Goal: Information Seeking & Learning: Find specific fact

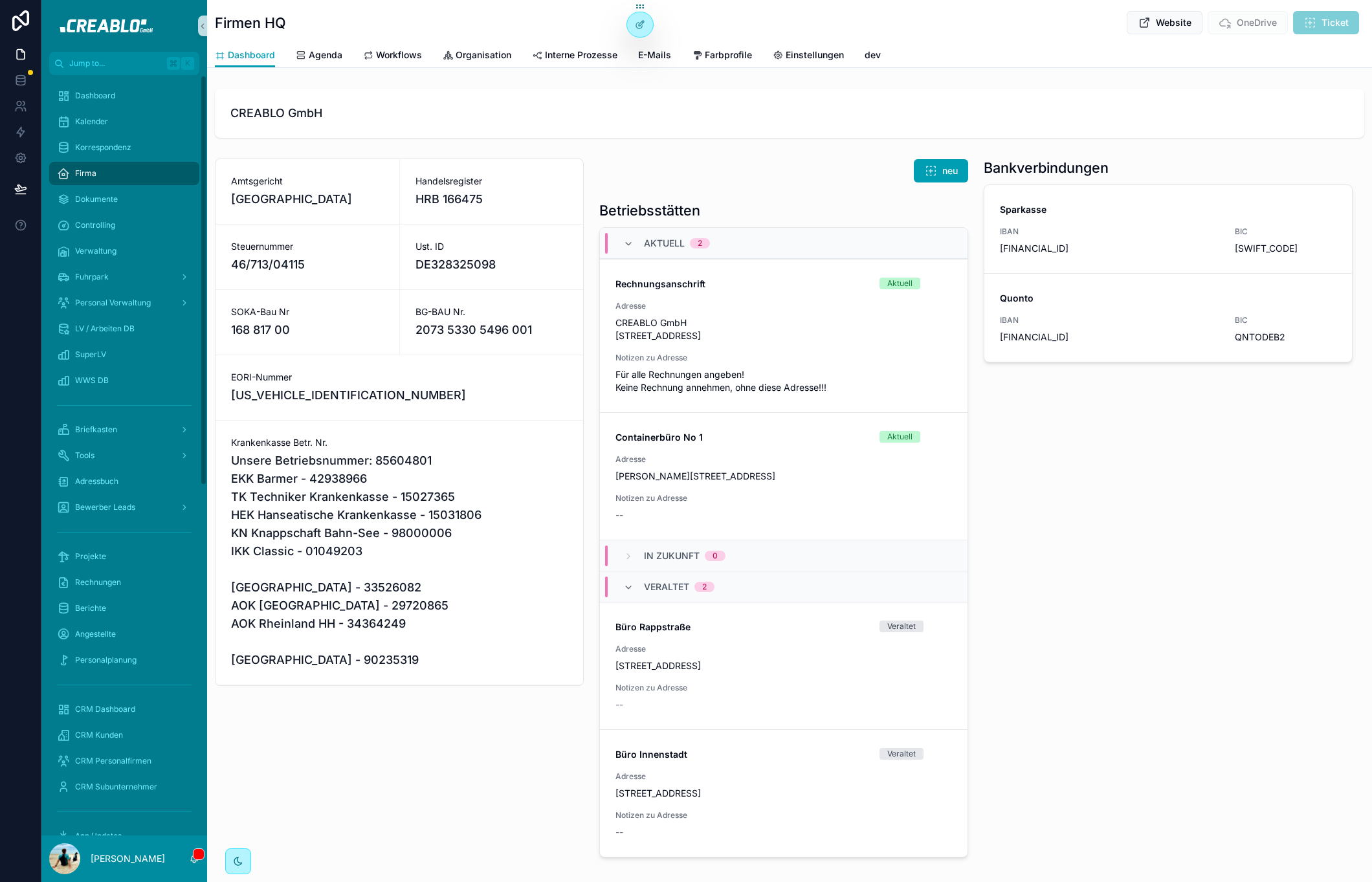
drag, startPoint x: 375, startPoint y: 812, endPoint x: 345, endPoint y: 727, distance: 90.1
click at [373, 807] on div "Amtsgericht Hamburg Handelsregister HRB 166475 Steuernummer 46/713/04115 Ust. I…" at bounding box center [399, 507] width 384 height 709
click at [219, 19] on h1 "Firmen HQ" at bounding box center [250, 23] width 71 height 18
click at [479, 196] on span "HRB 166475" at bounding box center [492, 199] width 153 height 18
click at [460, 200] on span "HRB 166475" at bounding box center [492, 199] width 153 height 18
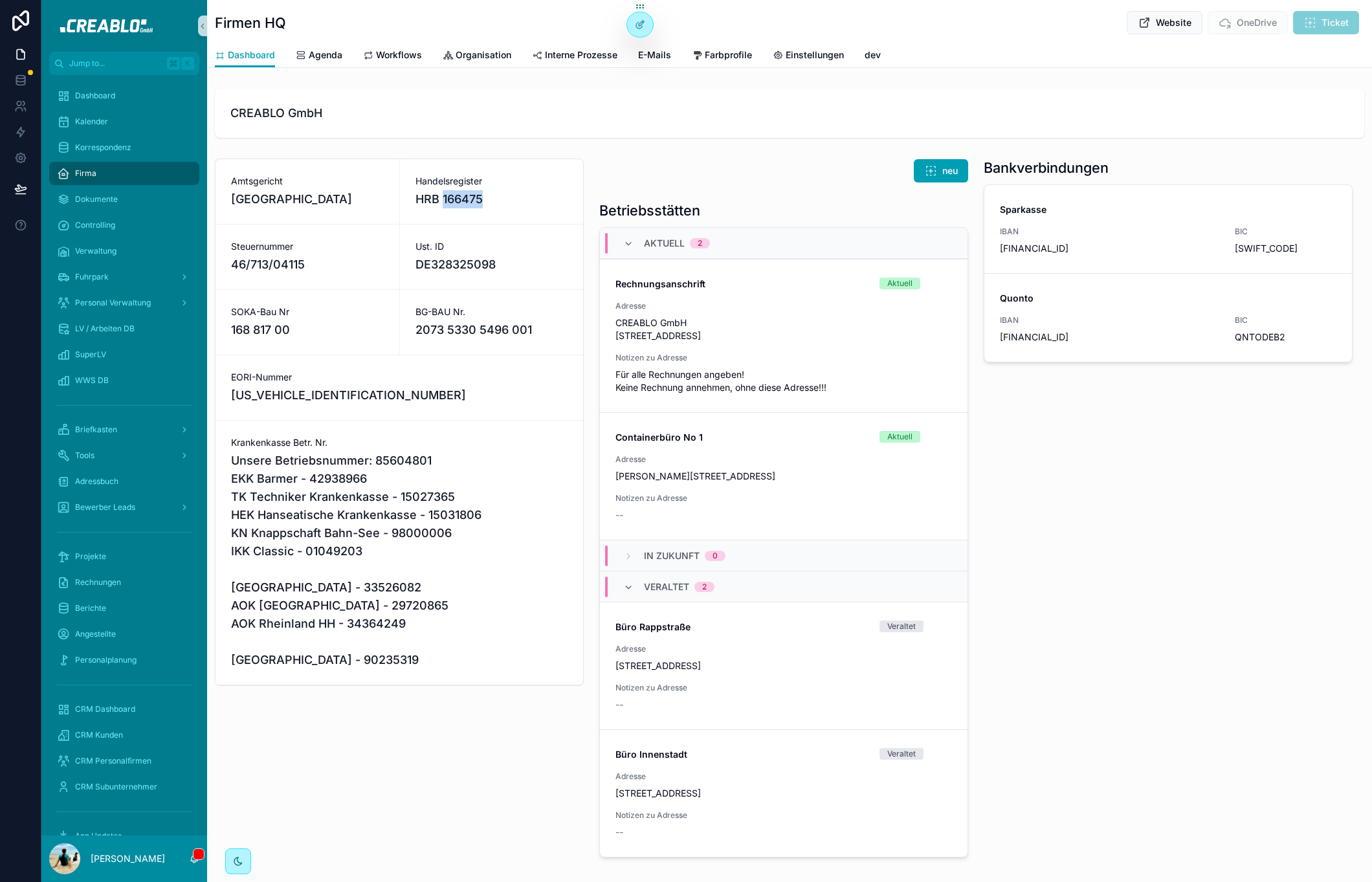
click at [460, 200] on span "HRB 166475" at bounding box center [492, 199] width 153 height 18
copy span "166475"
click at [107, 100] on span "Dashboard" at bounding box center [95, 96] width 40 height 10
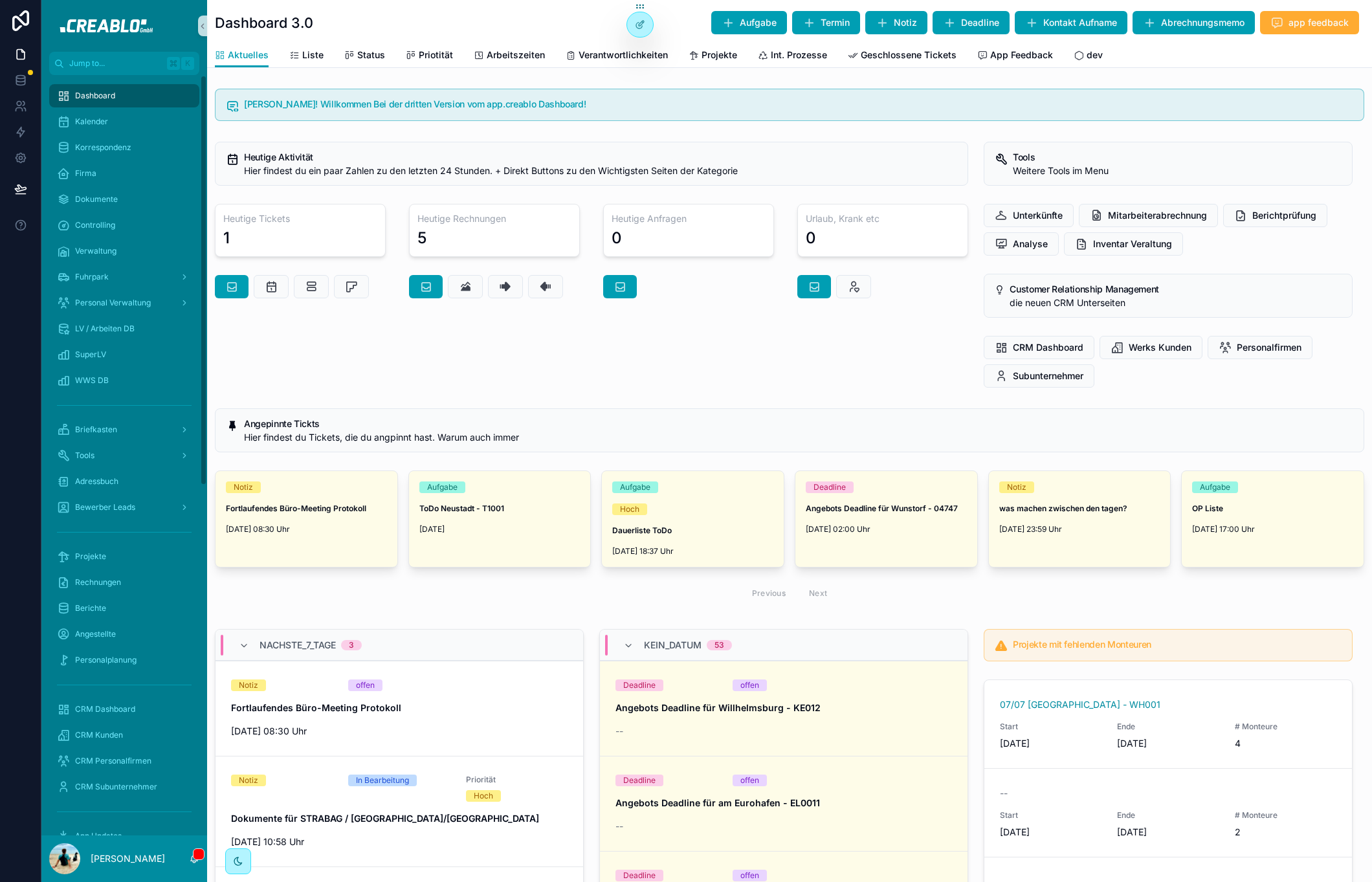
click at [460, 620] on div "[PERSON_NAME]! Willkommen Bei der dritten Version vom app.creablo Dashboard! He…" at bounding box center [789, 850] width 1165 height 1534
click at [63, 199] on icon "scrollable content" at bounding box center [64, 199] width 13 height 13
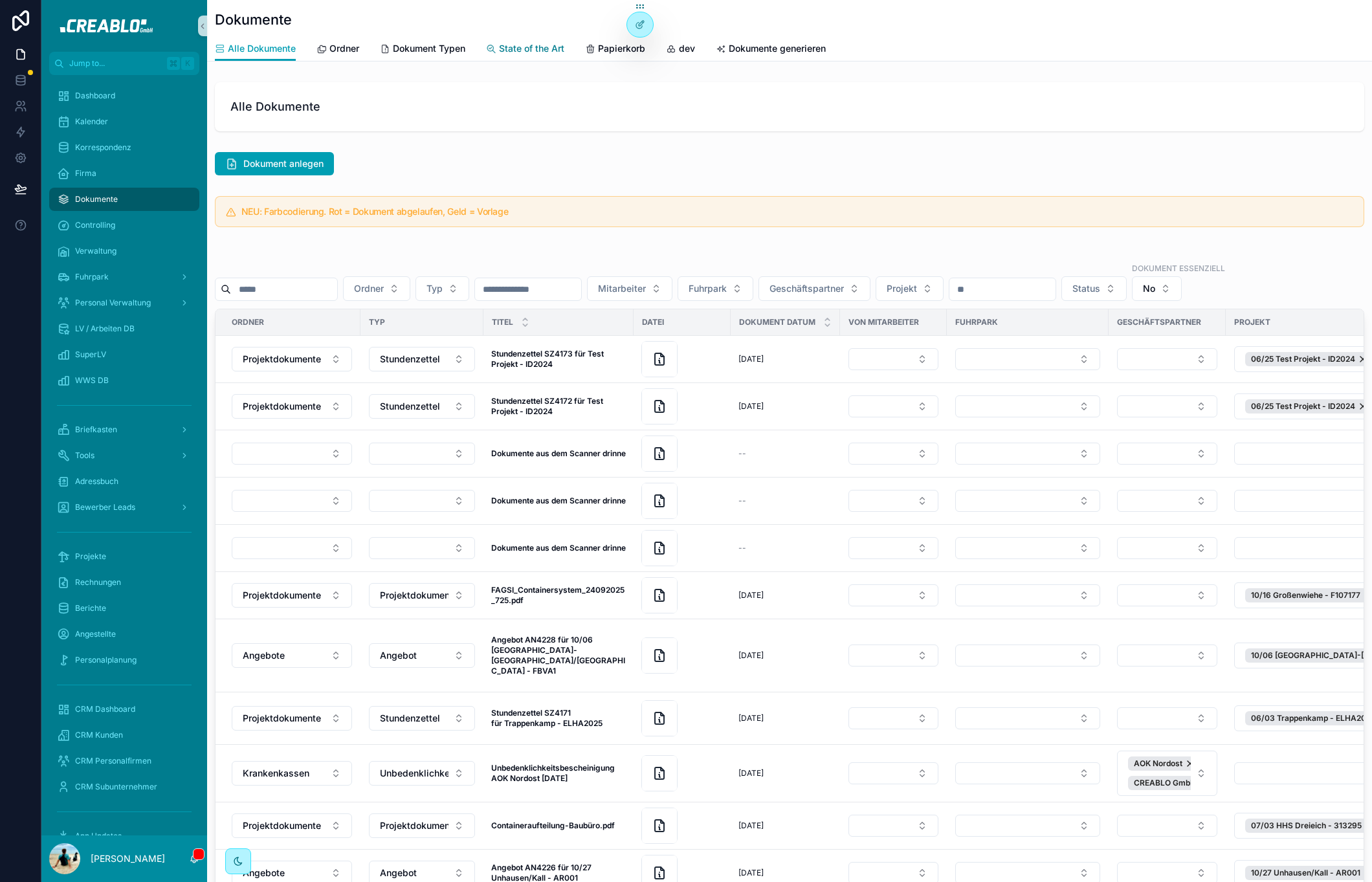
click at [522, 49] on span "State of the Art" at bounding box center [531, 48] width 65 height 13
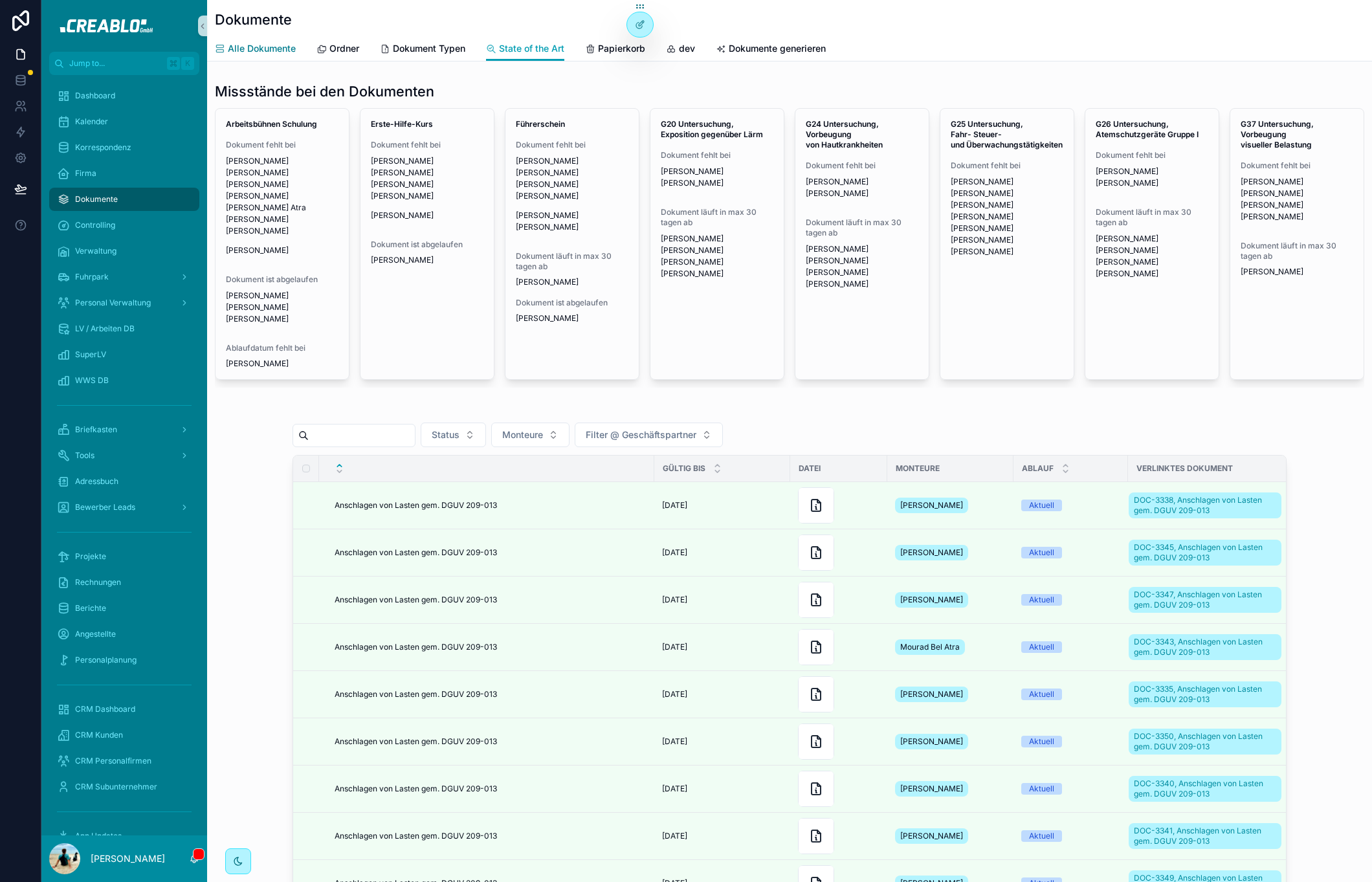
click at [280, 47] on span "Alle Dokumente" at bounding box center [262, 48] width 68 height 13
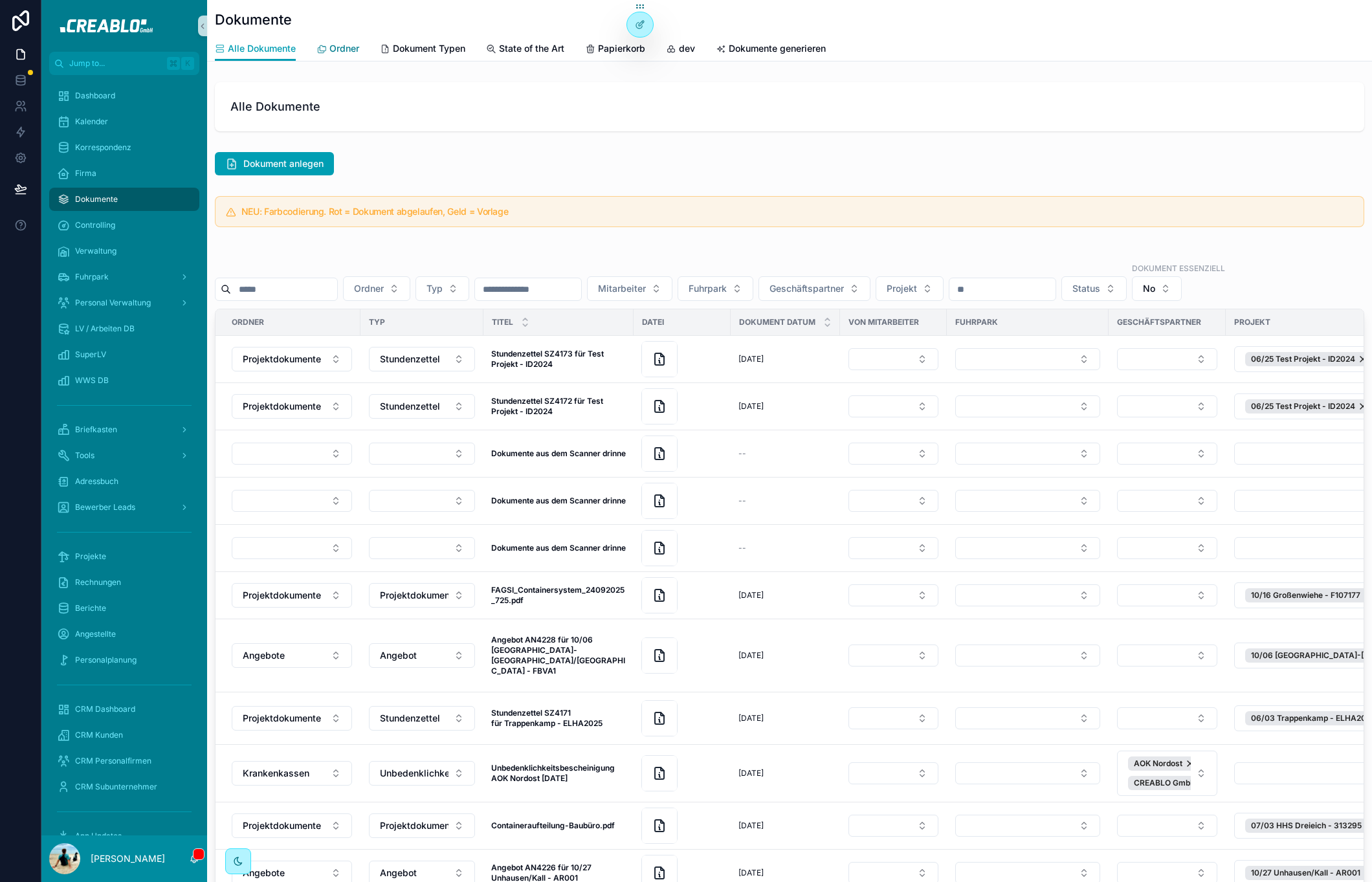
click at [353, 46] on span "Ordner" at bounding box center [344, 48] width 30 height 13
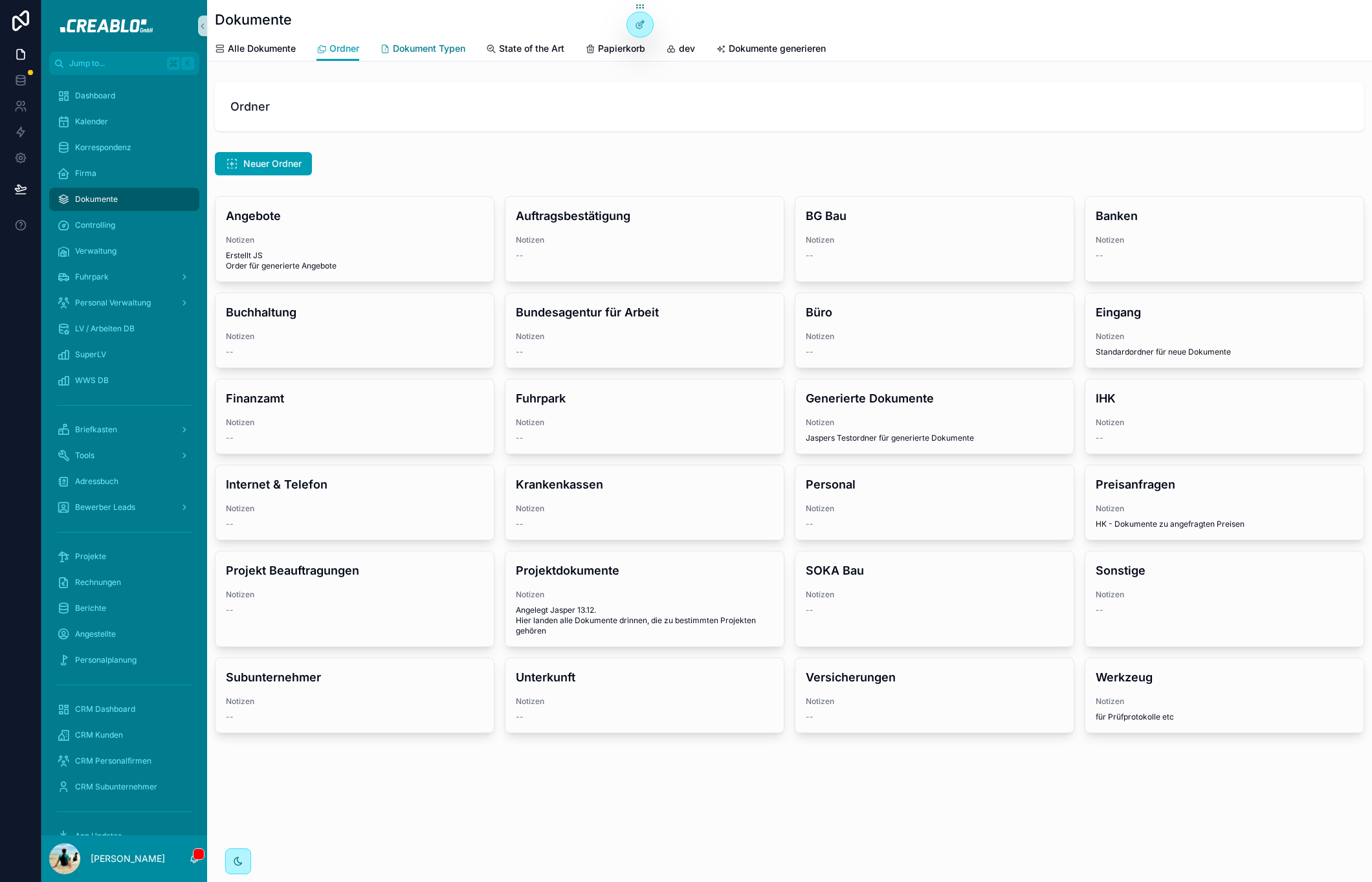
click at [443, 49] on span "Dokument Typen" at bounding box center [429, 48] width 73 height 13
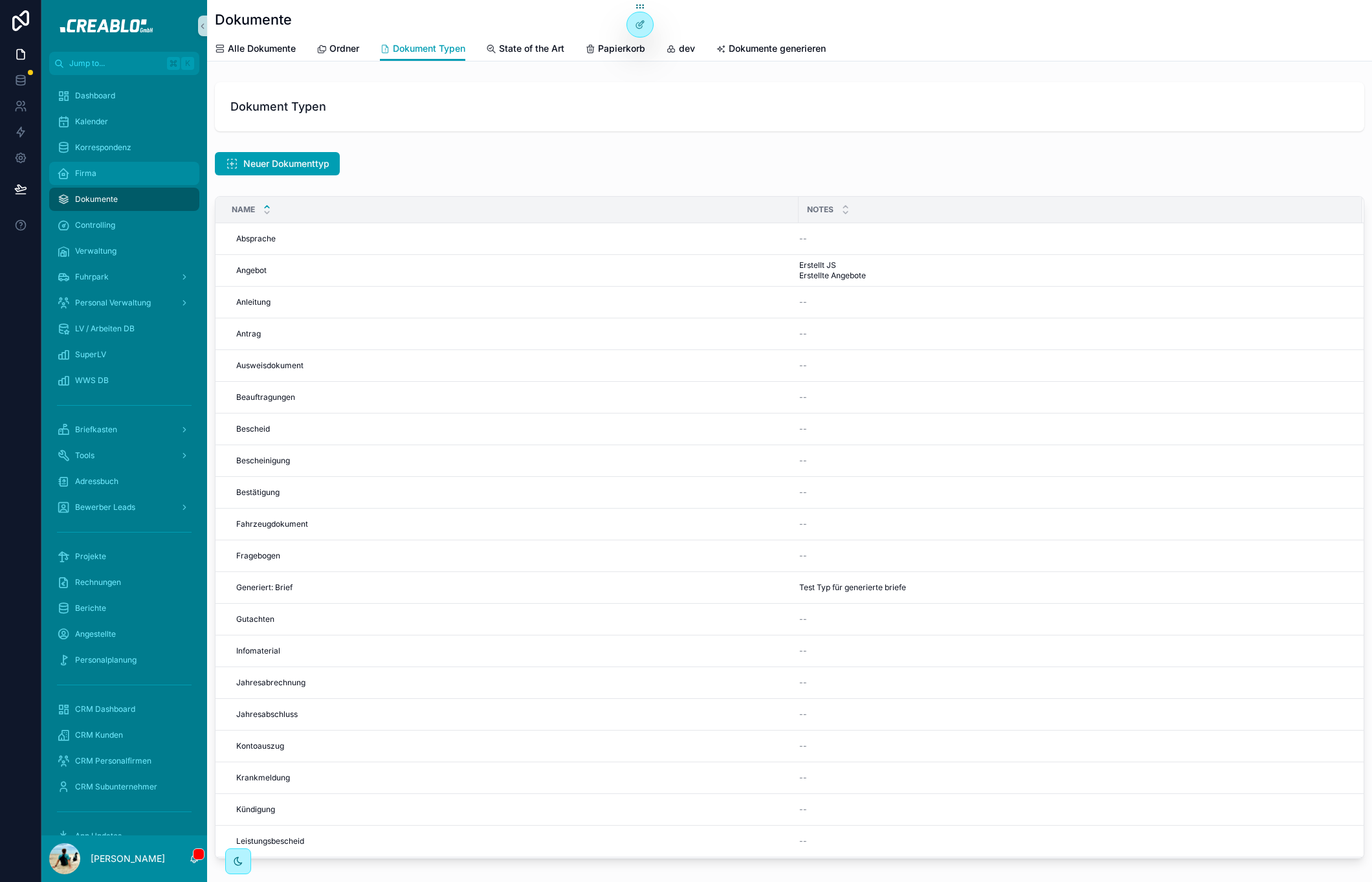
click at [112, 179] on div "Firma" at bounding box center [125, 173] width 135 height 21
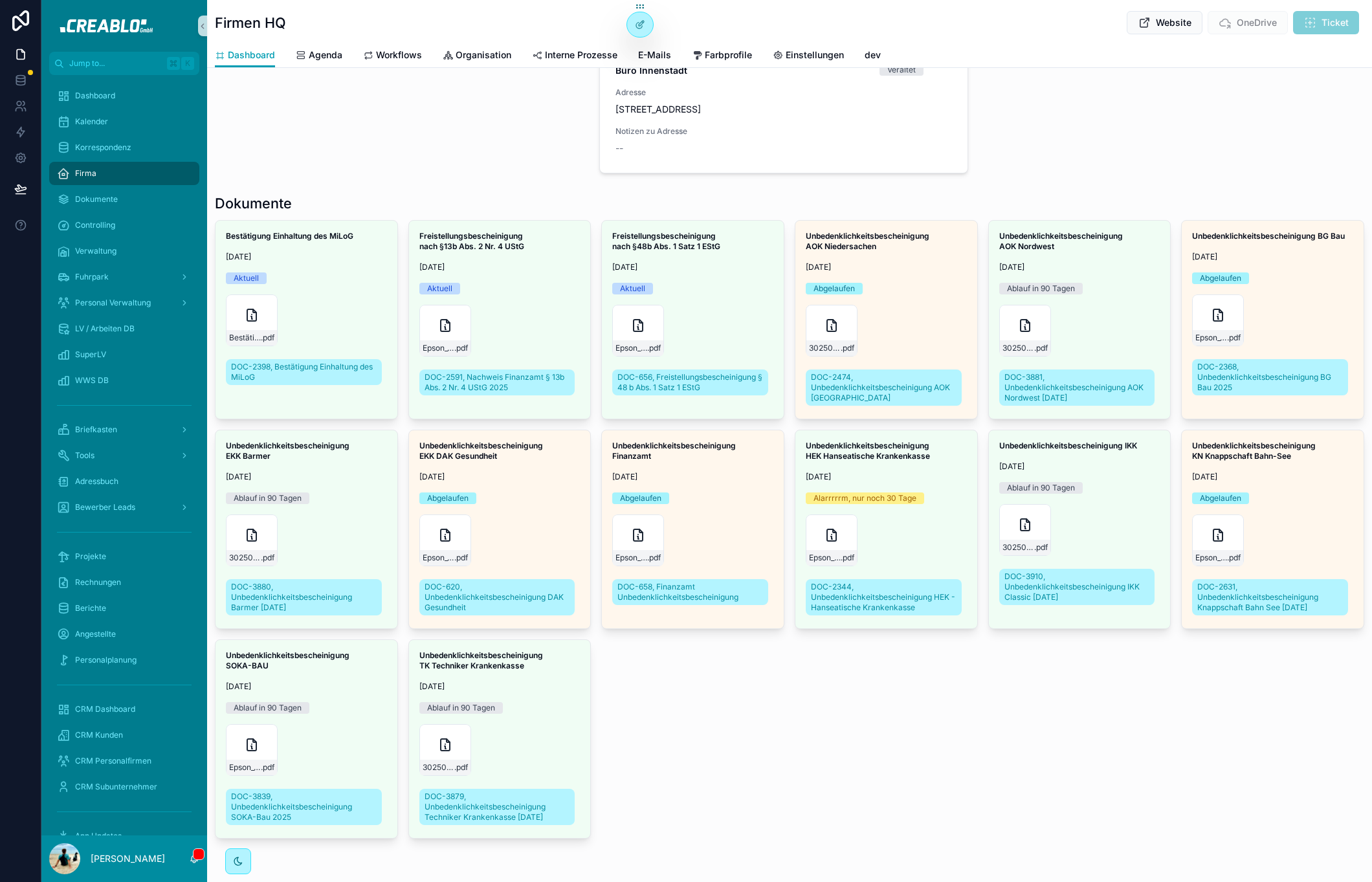
scroll to position [771, 0]
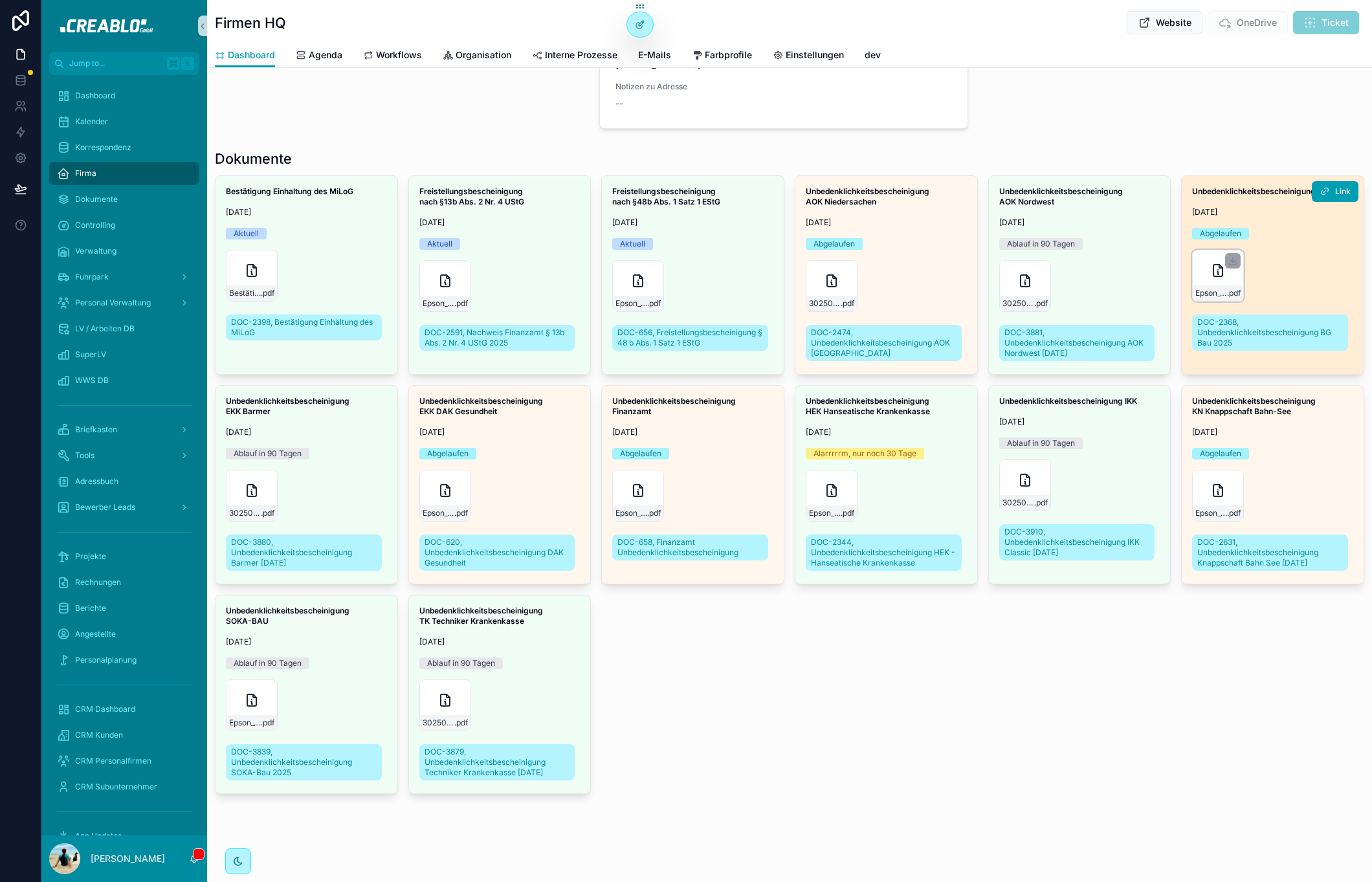
click at [1210, 267] on icon "scrollable content" at bounding box center [1217, 270] width 15 height 15
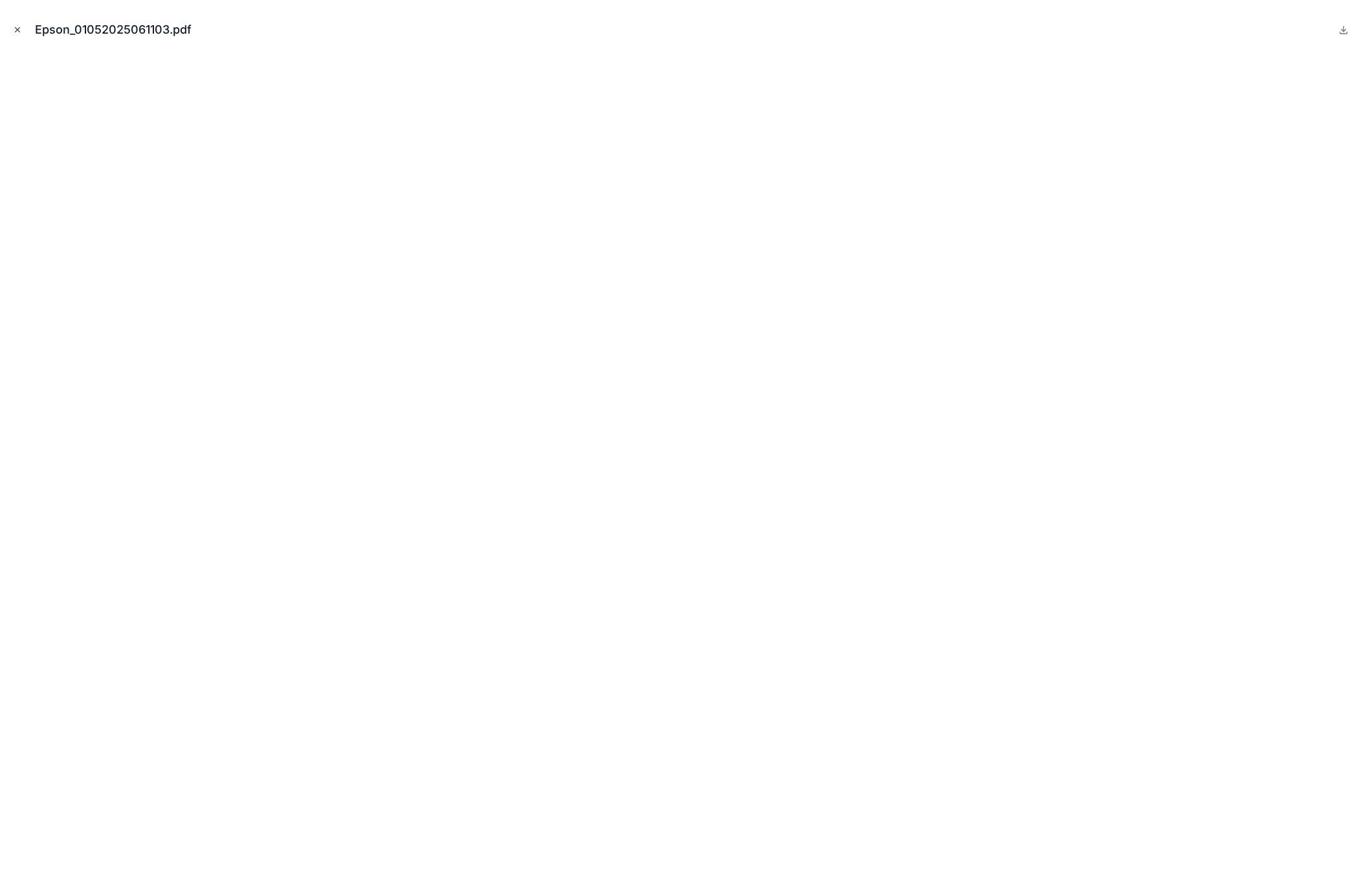
click at [16, 30] on icon "Close modal" at bounding box center [18, 30] width 4 height 4
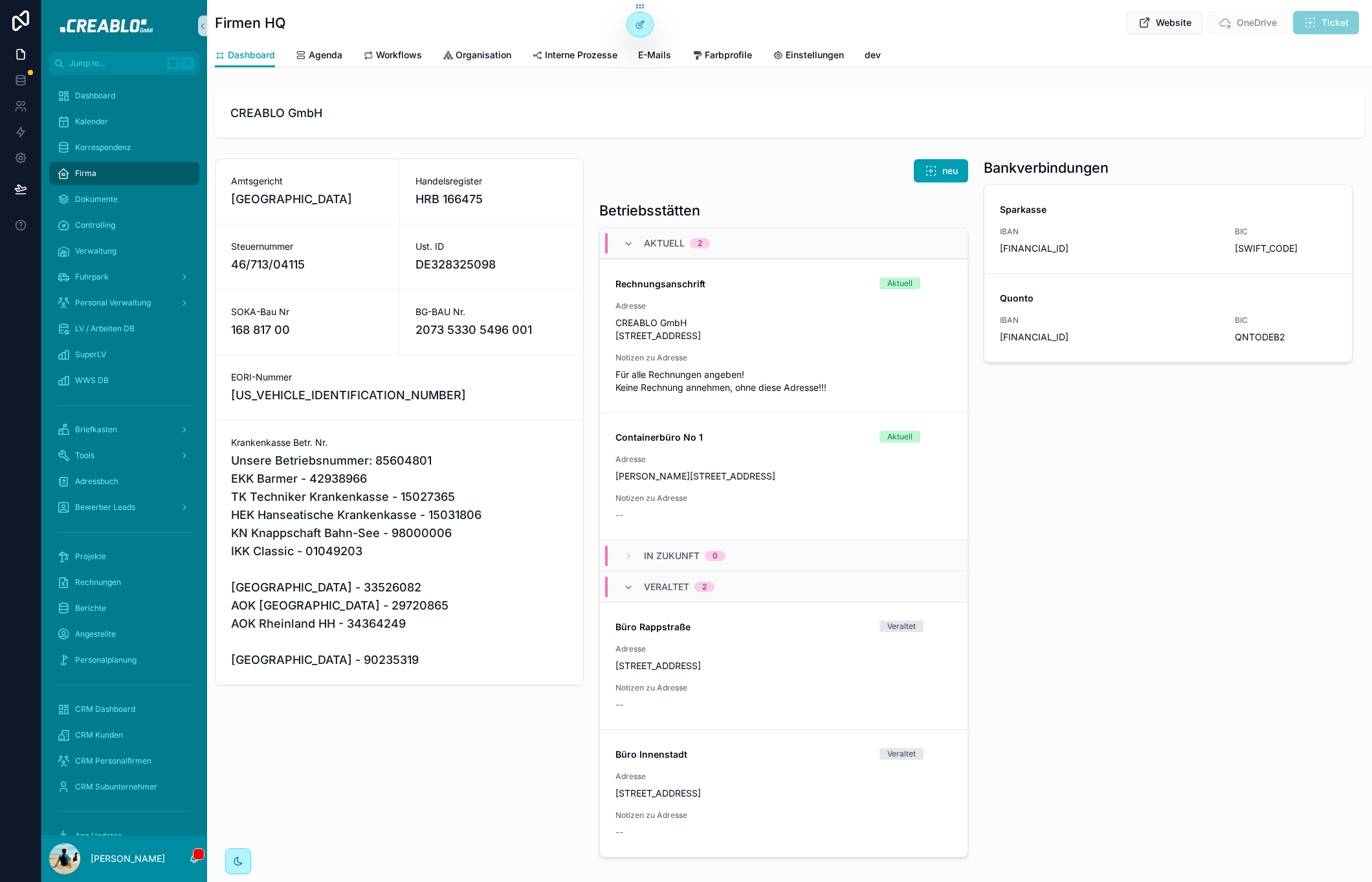
click at [458, 317] on span "BG-BAU Nr." at bounding box center [492, 312] width 153 height 13
click at [468, 328] on span "2073 5330 5496 001" at bounding box center [492, 330] width 153 height 18
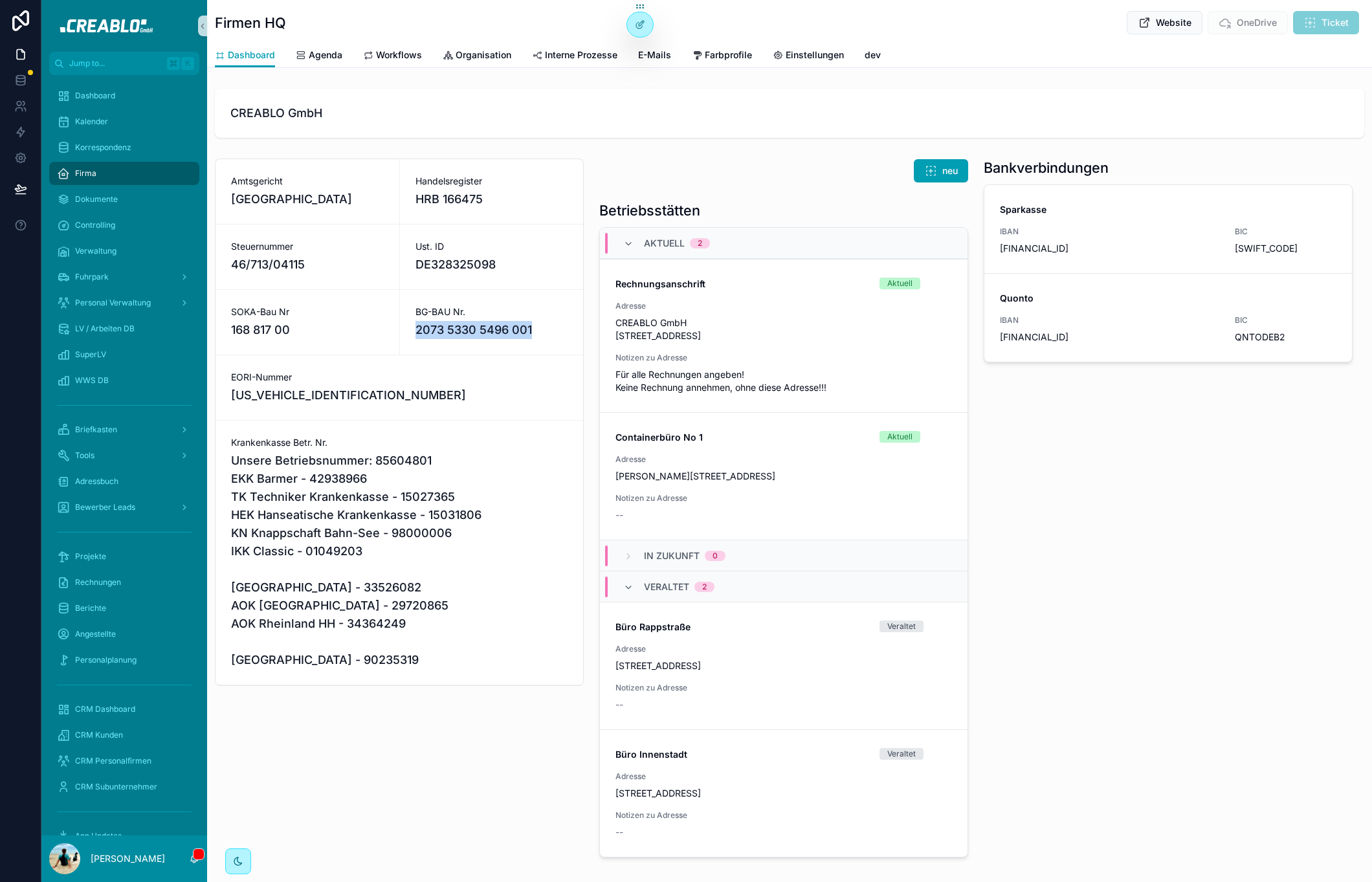
click at [468, 328] on span "2073 5330 5496 001" at bounding box center [492, 330] width 153 height 18
copy span "2073 5330 5496 001"
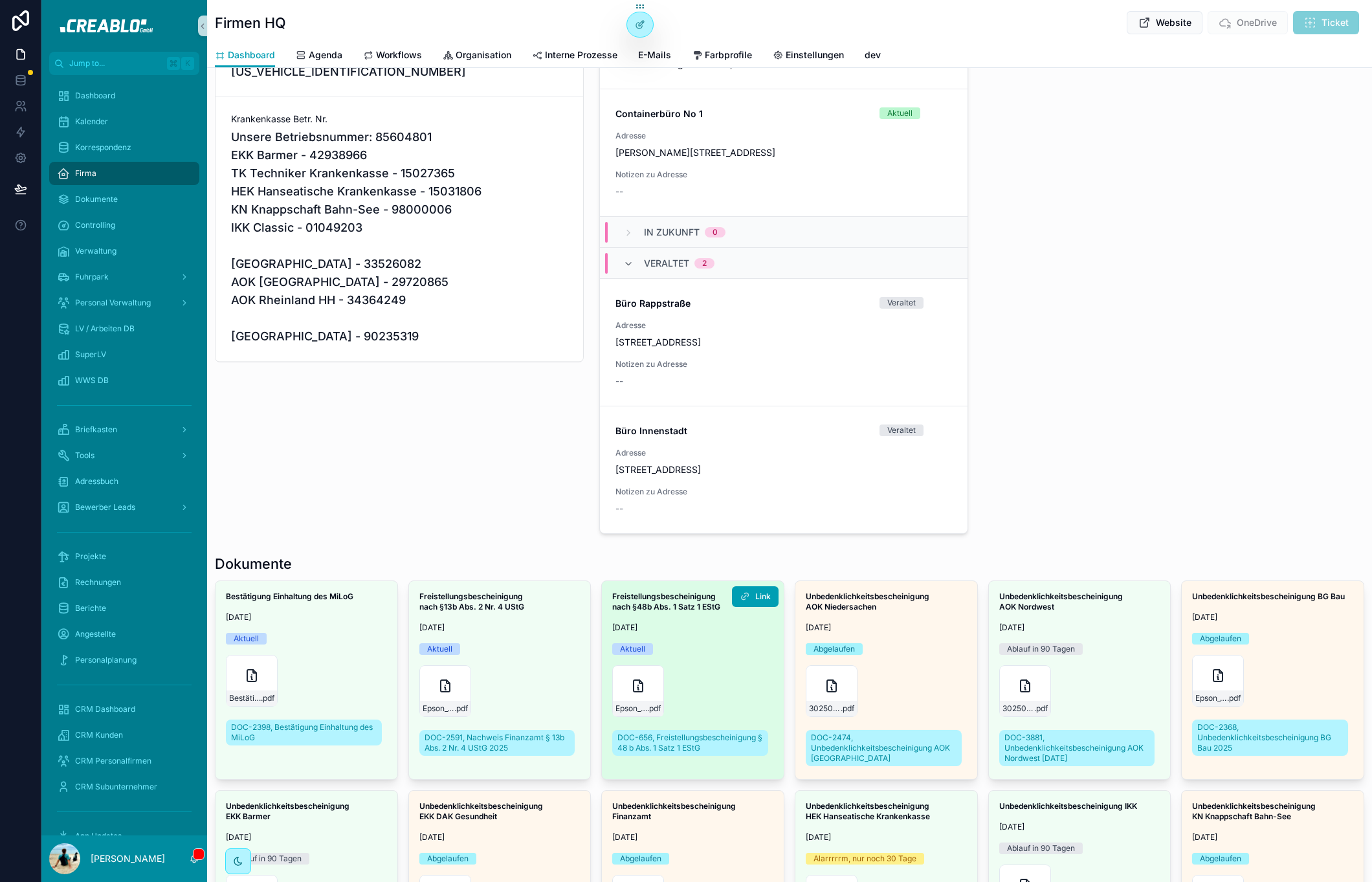
scroll to position [661, 0]
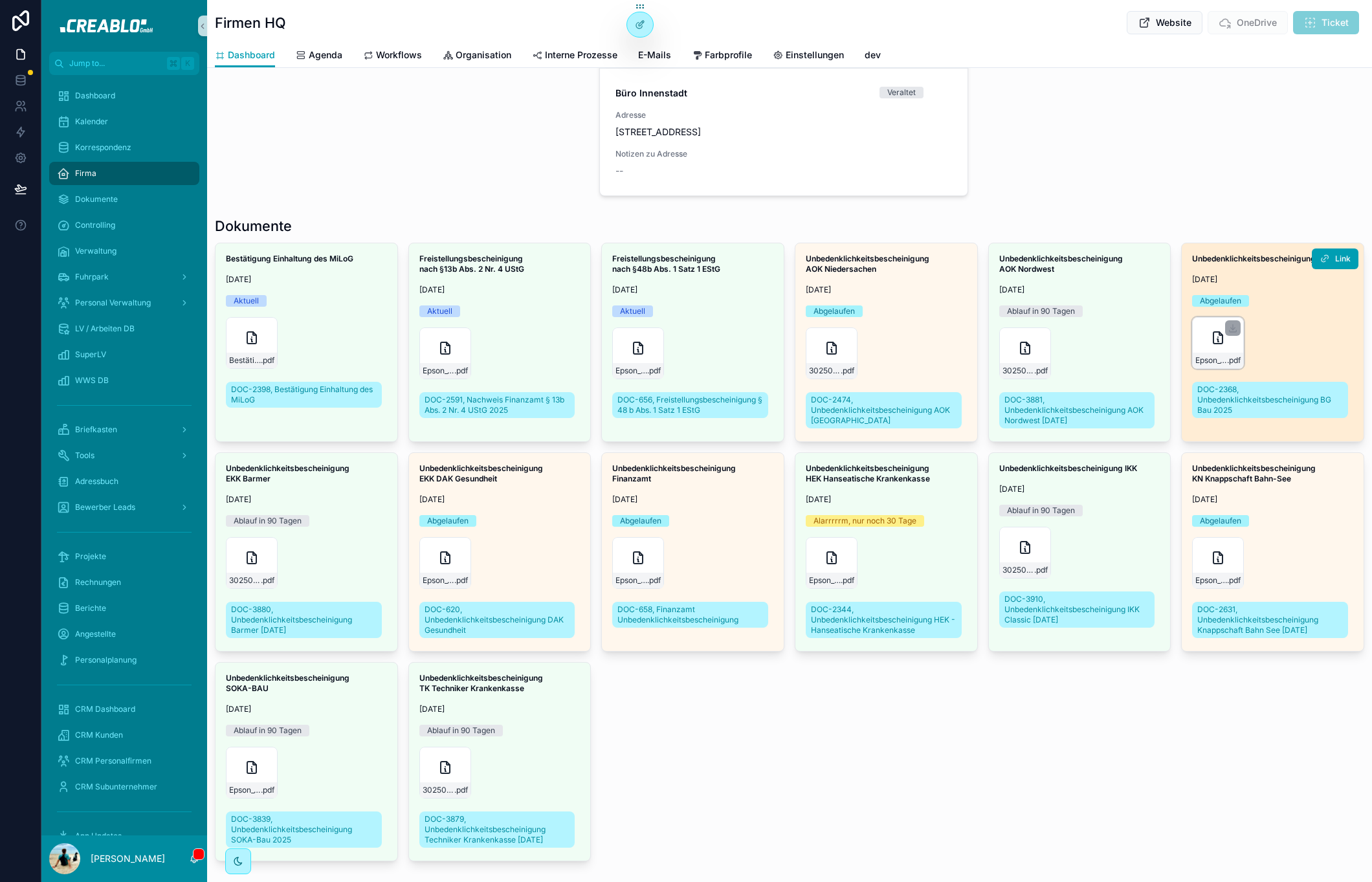
click at [1203, 369] on div "Epson_01052025061103 .pdf" at bounding box center [1218, 342] width 52 height 52
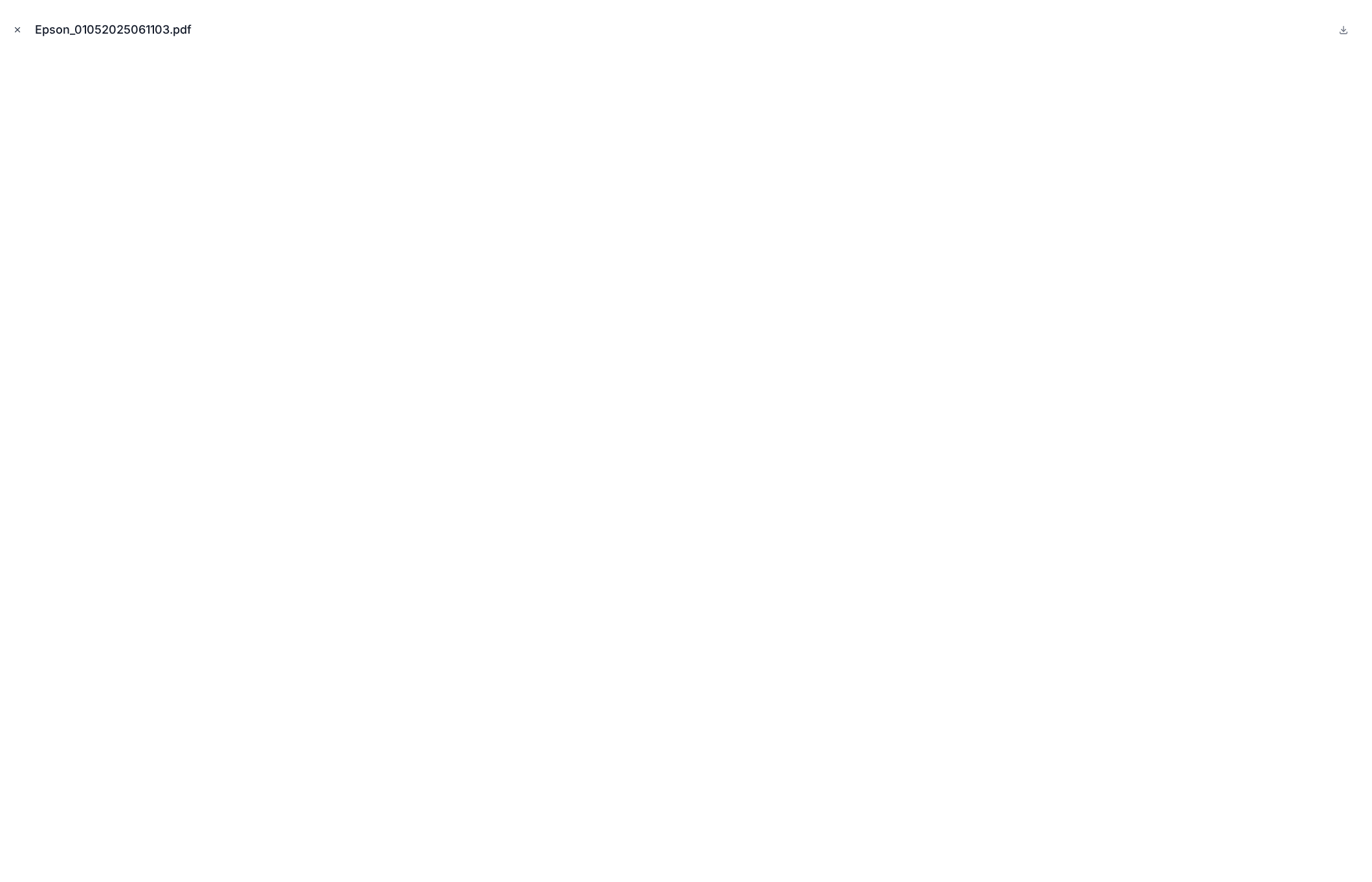
click at [12, 30] on button "Close modal" at bounding box center [17, 29] width 14 height 14
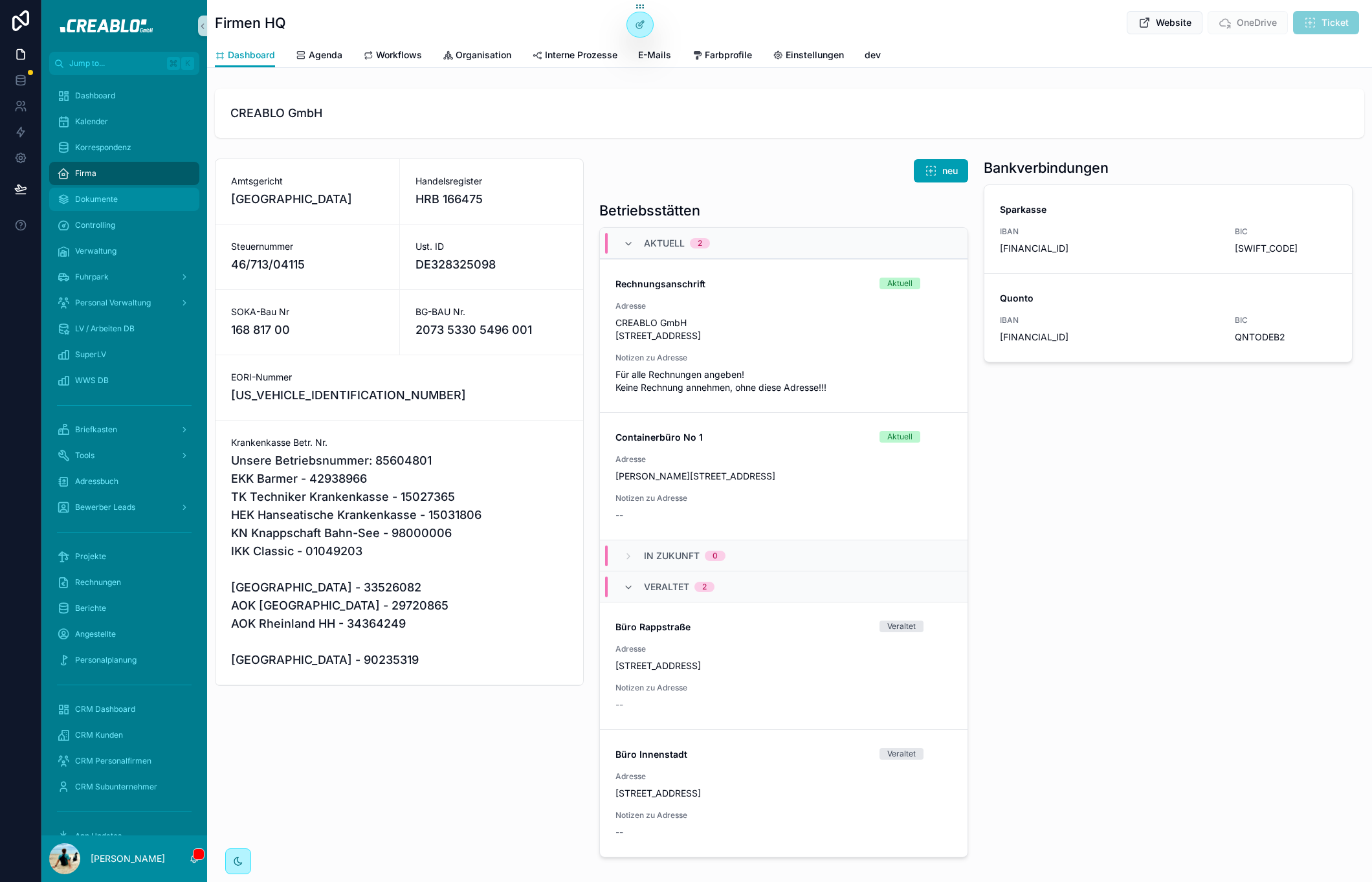
click at [119, 205] on div "Dokumente" at bounding box center [125, 199] width 135 height 21
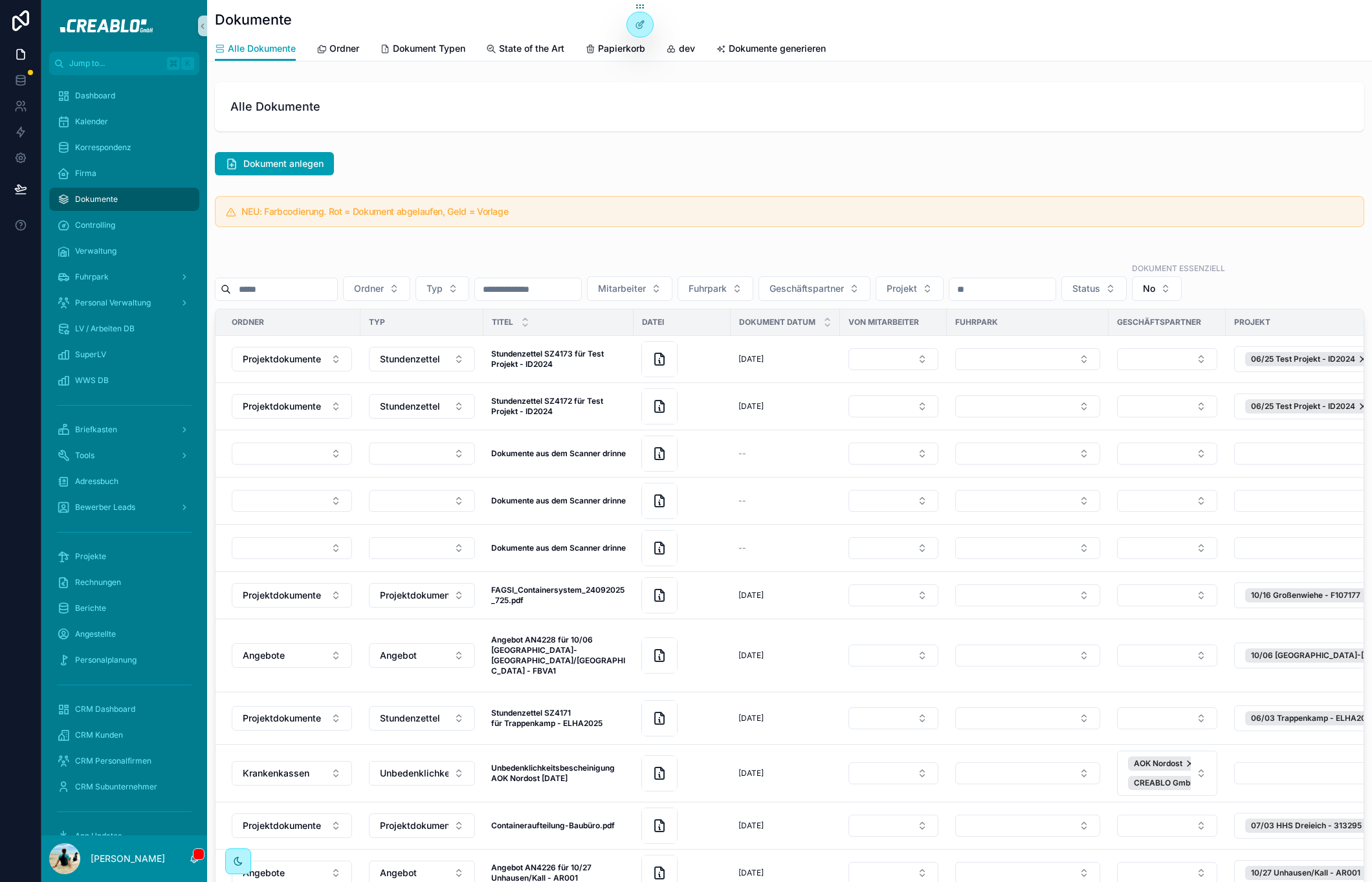
click at [333, 286] on input "scrollable content" at bounding box center [284, 289] width 106 height 18
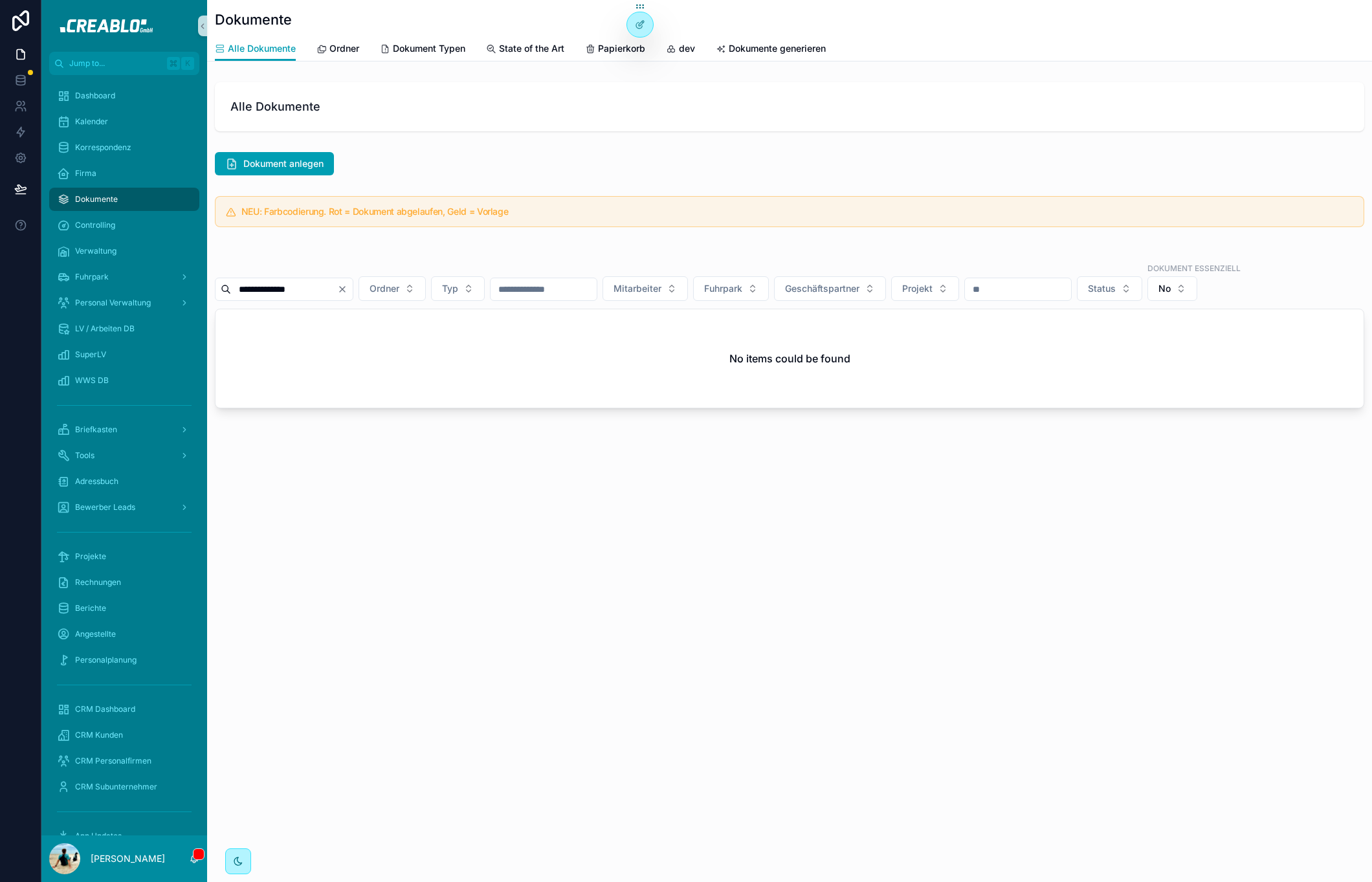
click at [282, 285] on input "**********" at bounding box center [284, 289] width 106 height 18
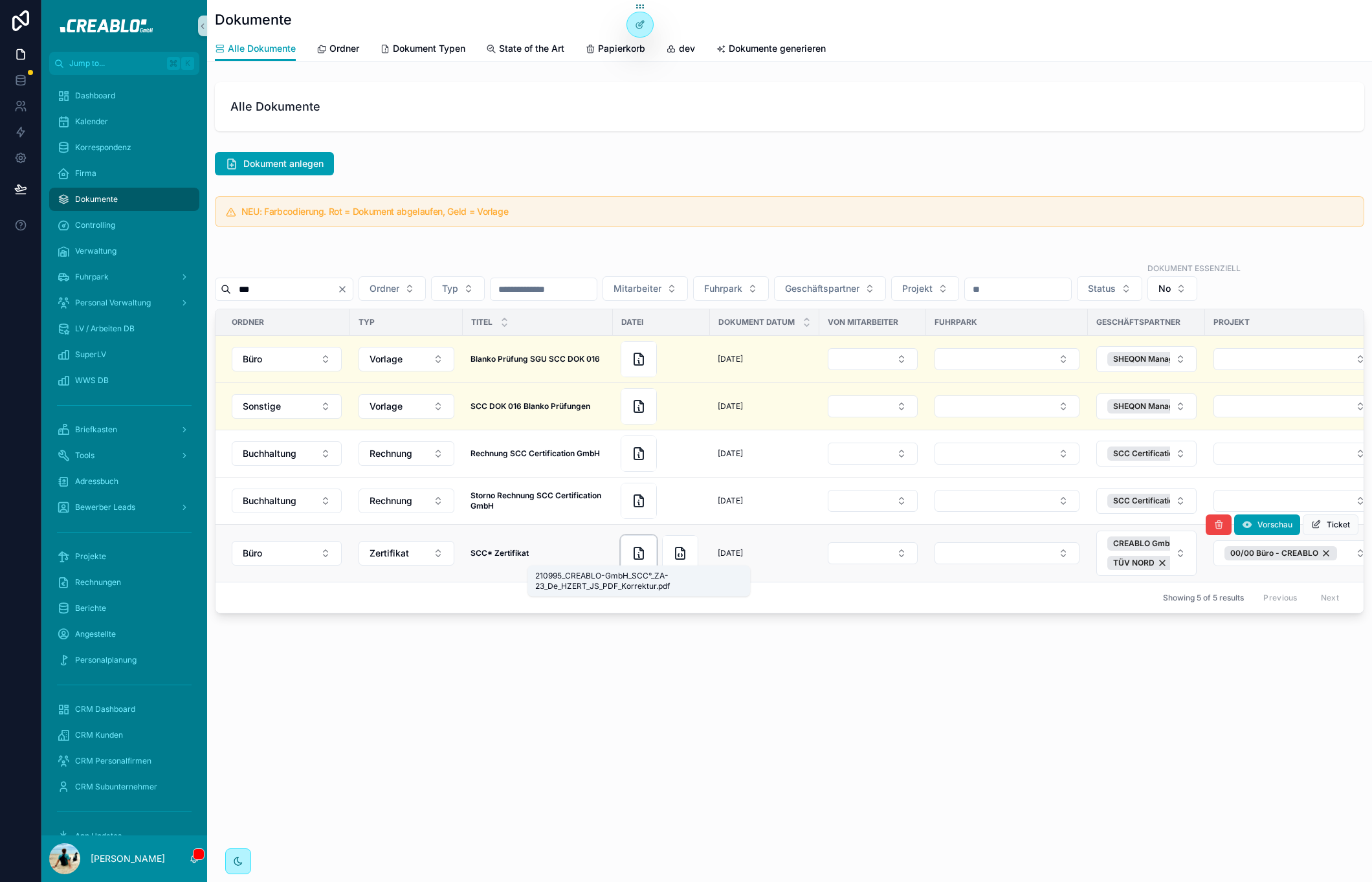
click at [644, 557] on icon "scrollable content" at bounding box center [638, 553] width 15 height 15
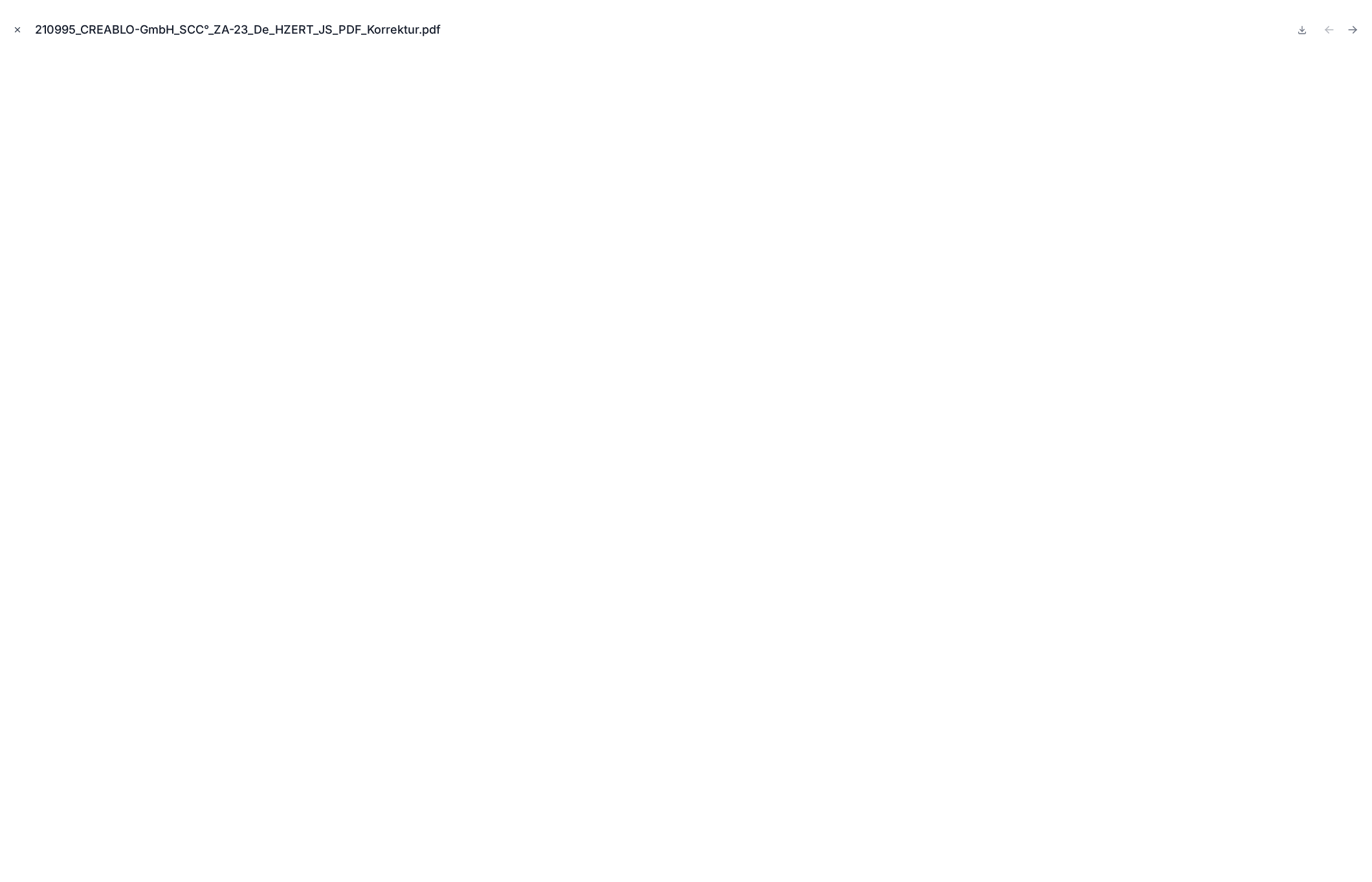
click at [18, 29] on icon "Close modal" at bounding box center [18, 30] width 4 height 4
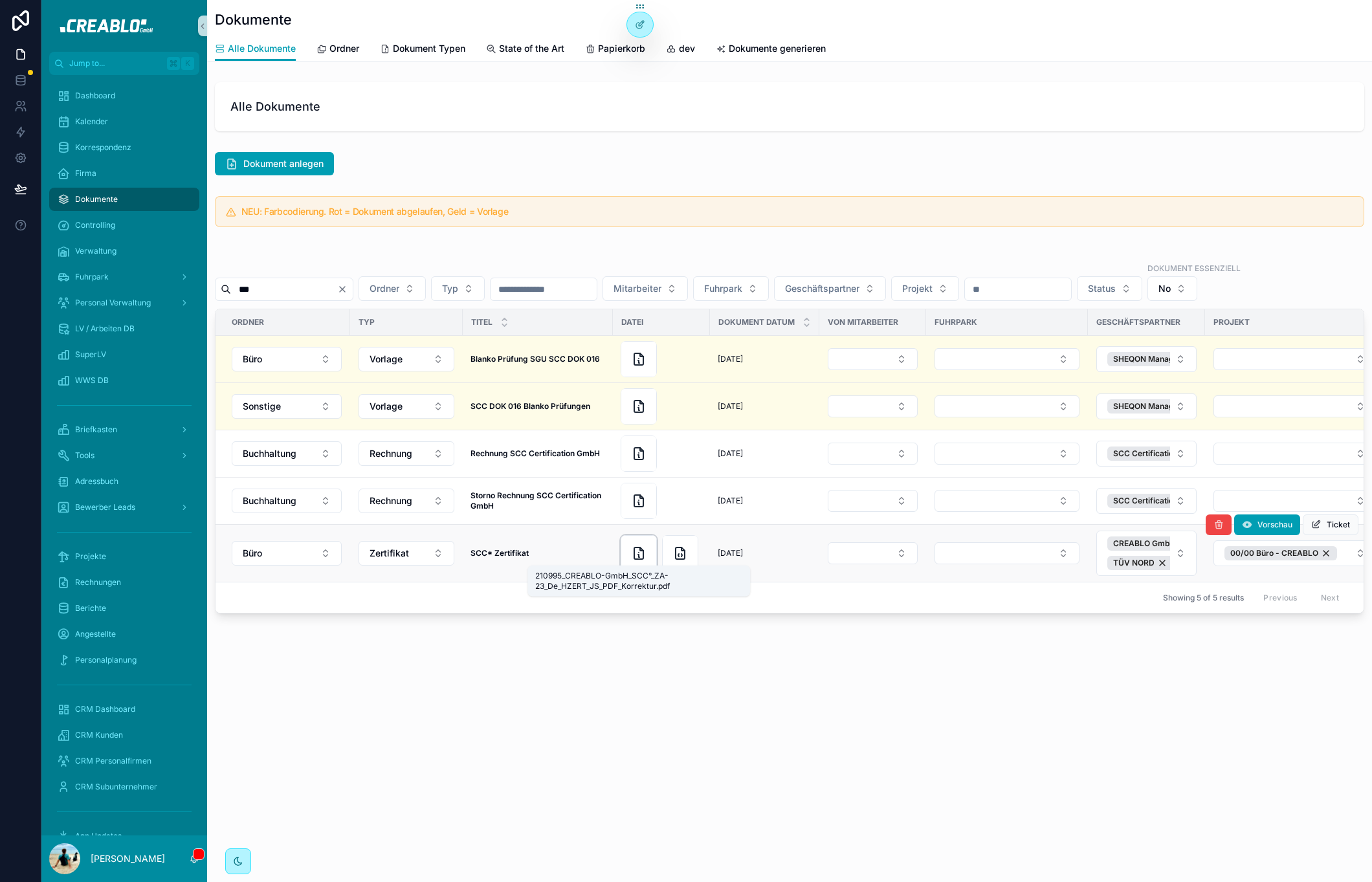
click at [639, 556] on icon "scrollable content" at bounding box center [638, 553] width 15 height 15
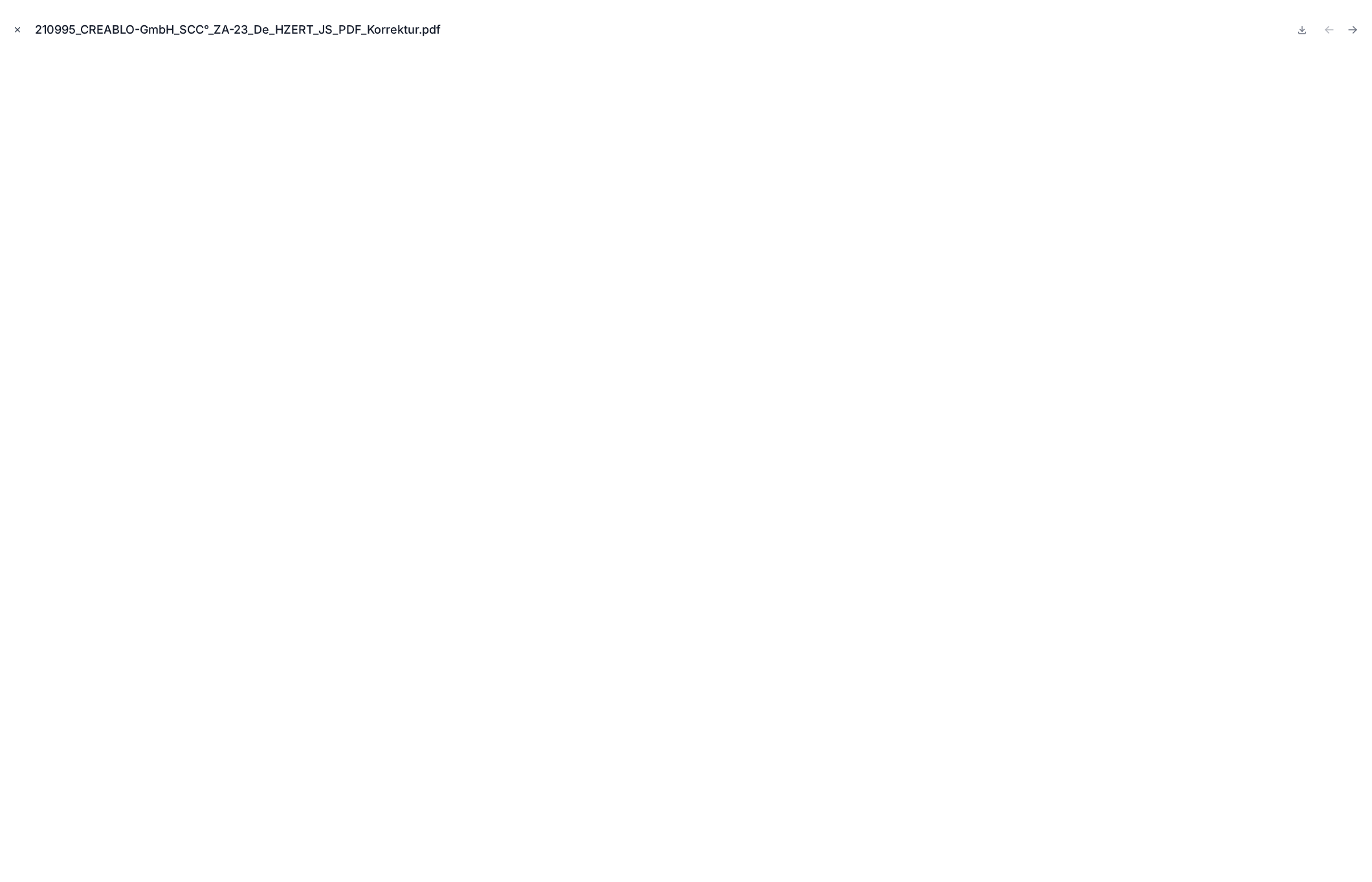
click at [20, 33] on icon "Close modal" at bounding box center [18, 29] width 9 height 9
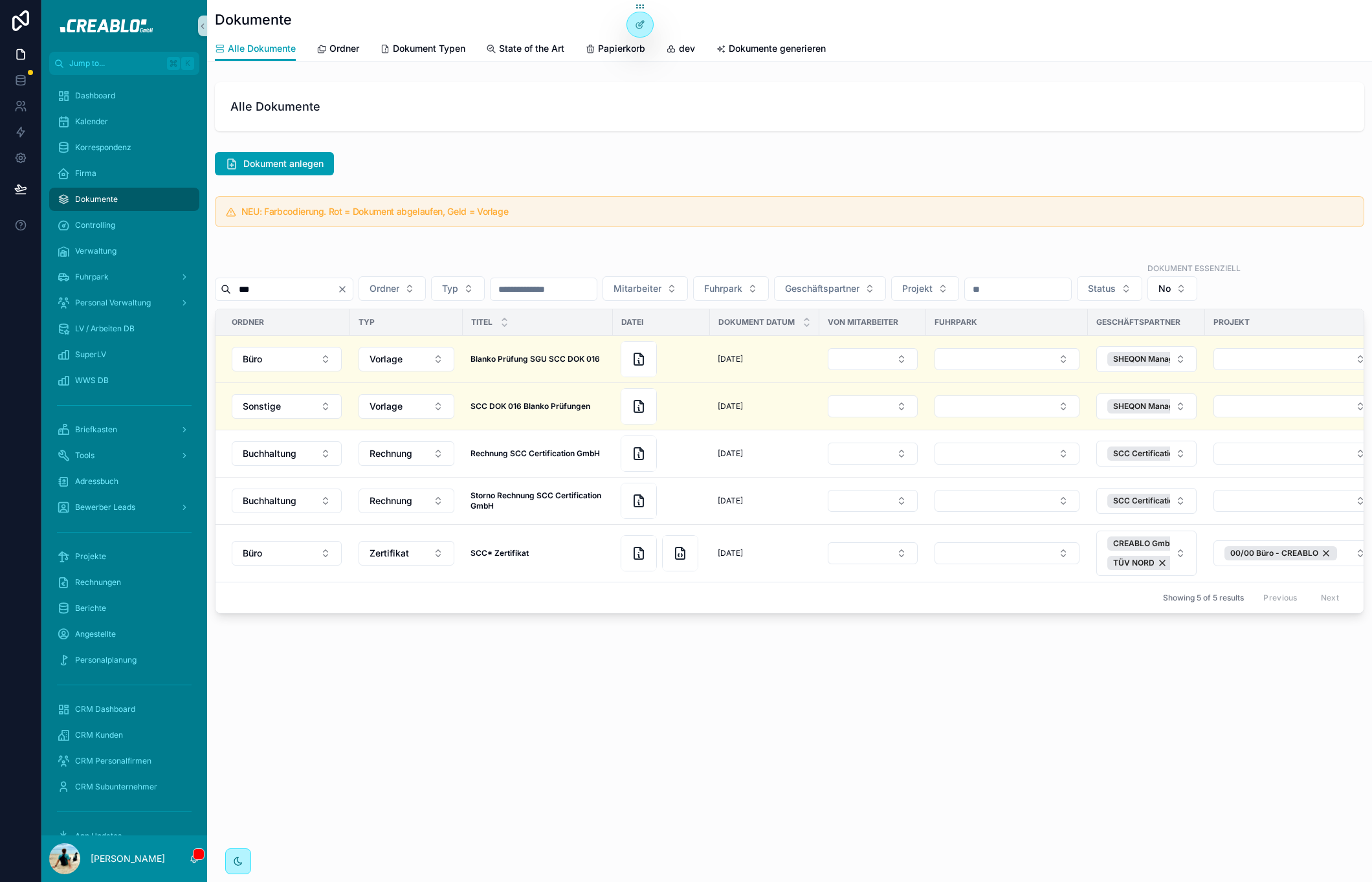
click at [312, 290] on input "***" at bounding box center [284, 289] width 106 height 18
type input "******"
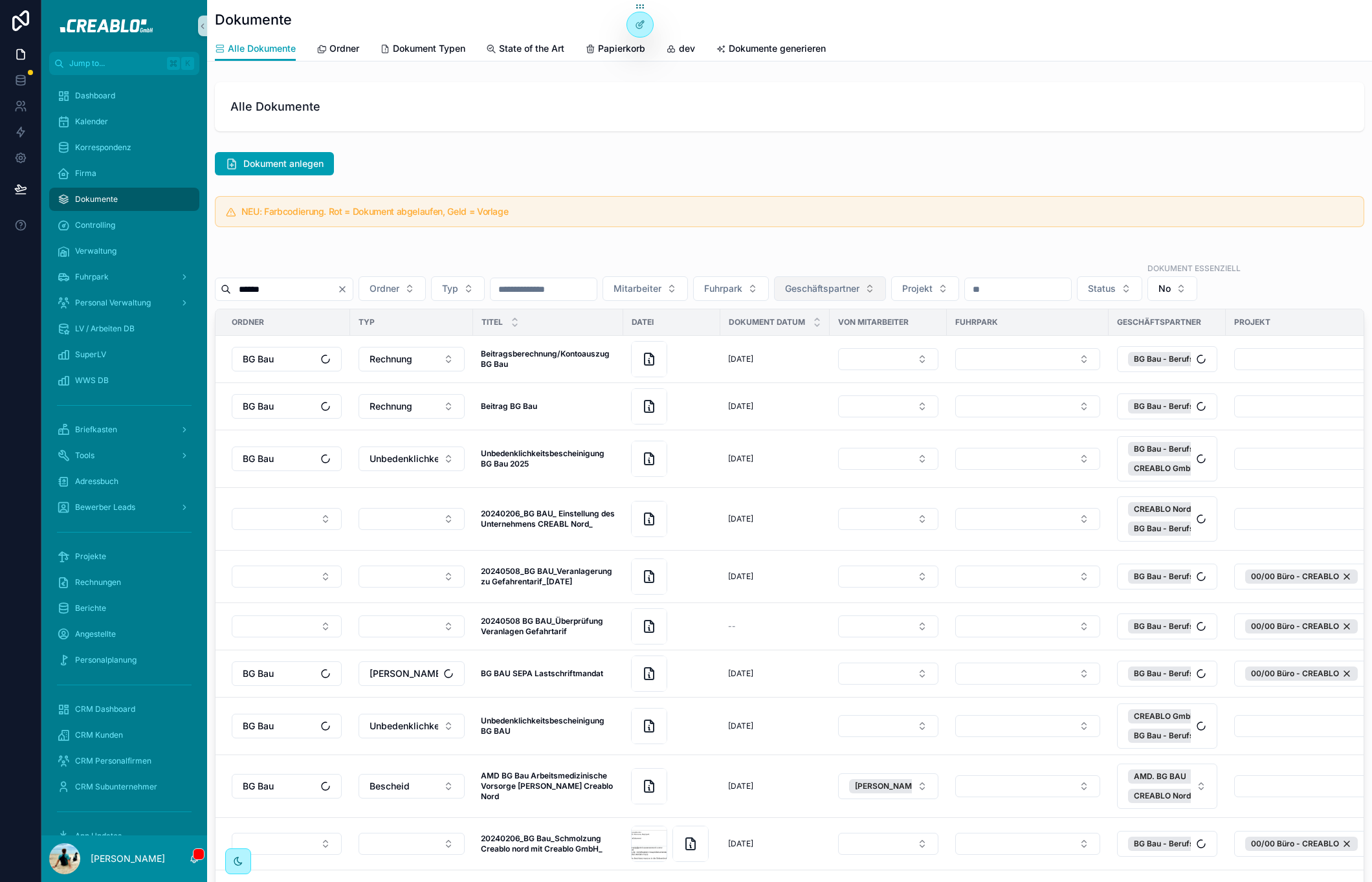
drag, startPoint x: 811, startPoint y: 279, endPoint x: 836, endPoint y: 288, distance: 26.6
click at [812, 279] on button "Geschäftspartner" at bounding box center [830, 289] width 112 height 25
type input "******"
click at [829, 358] on span "BG Bau - Berufsgenossenschaft der Bauwirtschaft" at bounding box center [851, 362] width 130 height 13
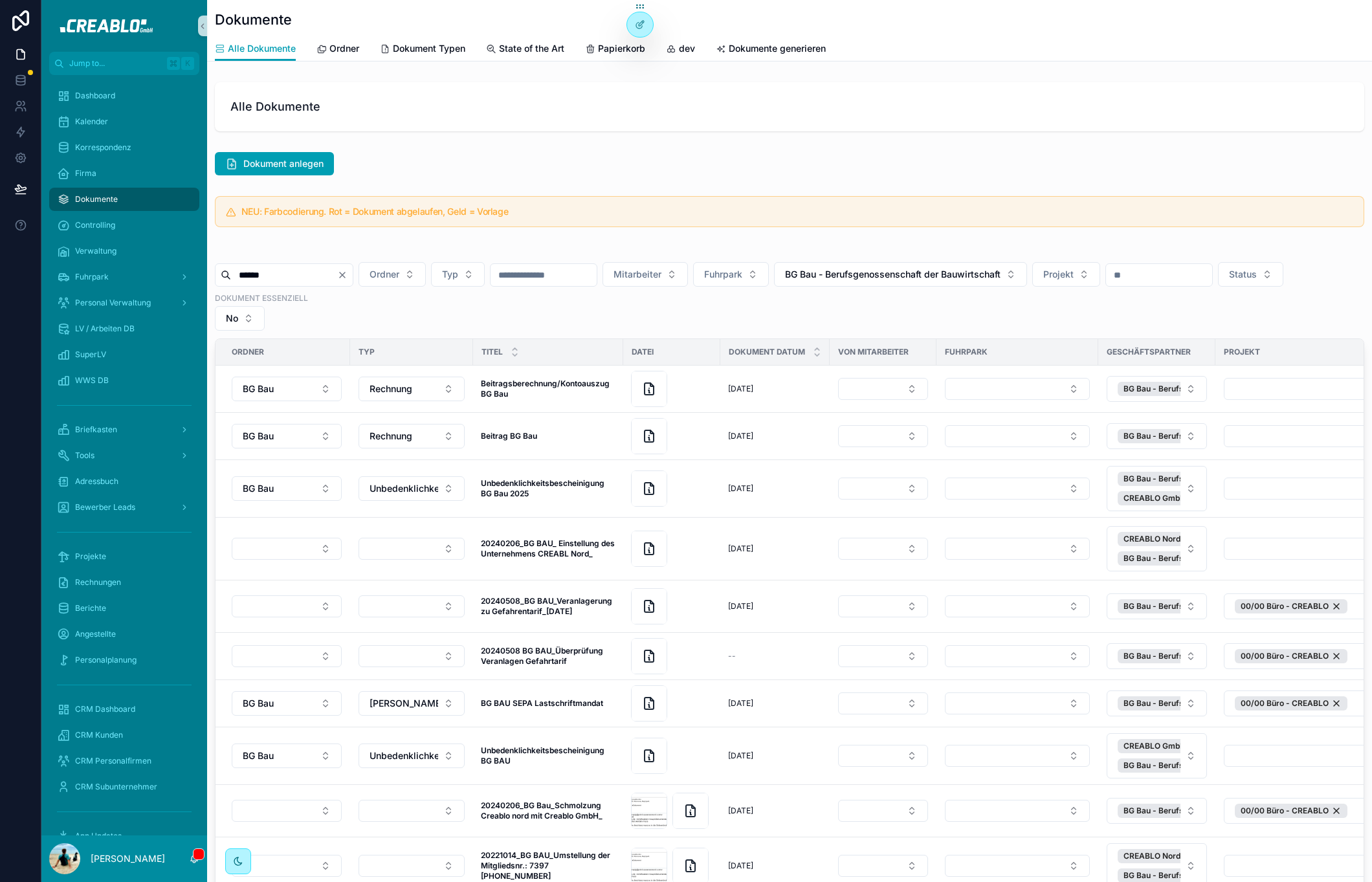
click at [345, 276] on icon "Clear" at bounding box center [342, 275] width 5 height 5
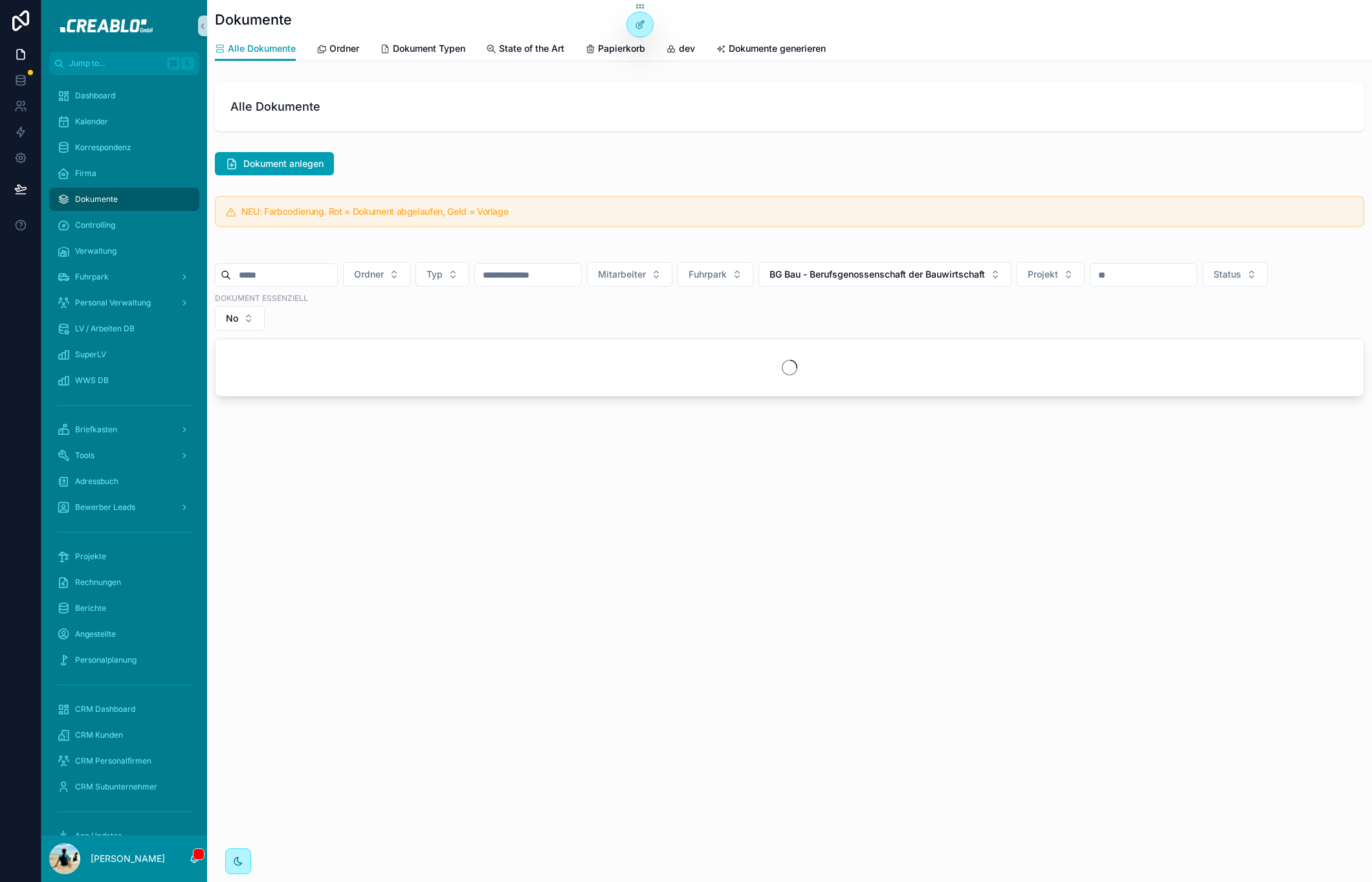
click at [304, 277] on input "scrollable content" at bounding box center [284, 275] width 106 height 18
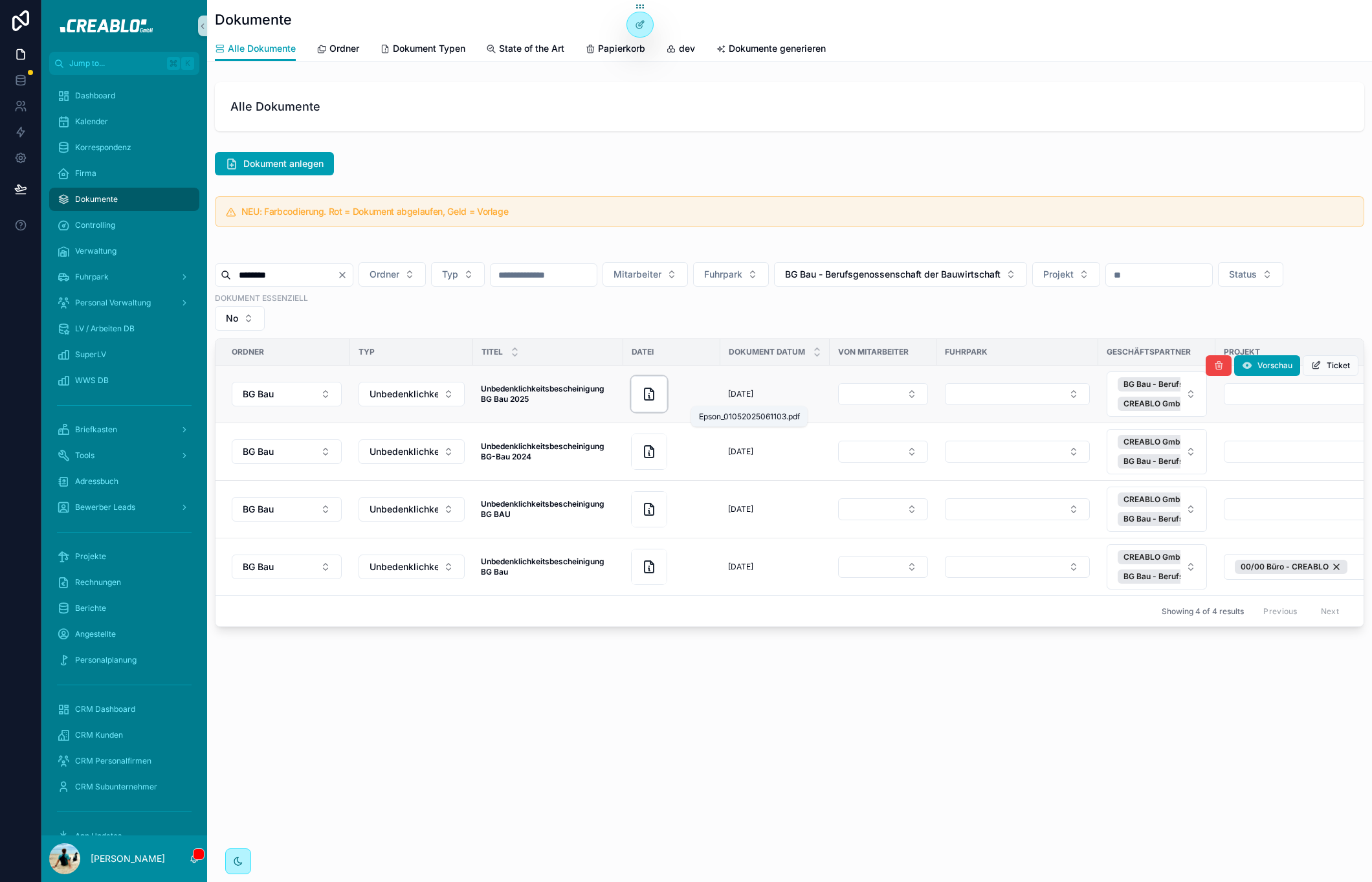
type input "********"
click at [642, 397] on icon "scrollable content" at bounding box center [649, 394] width 15 height 15
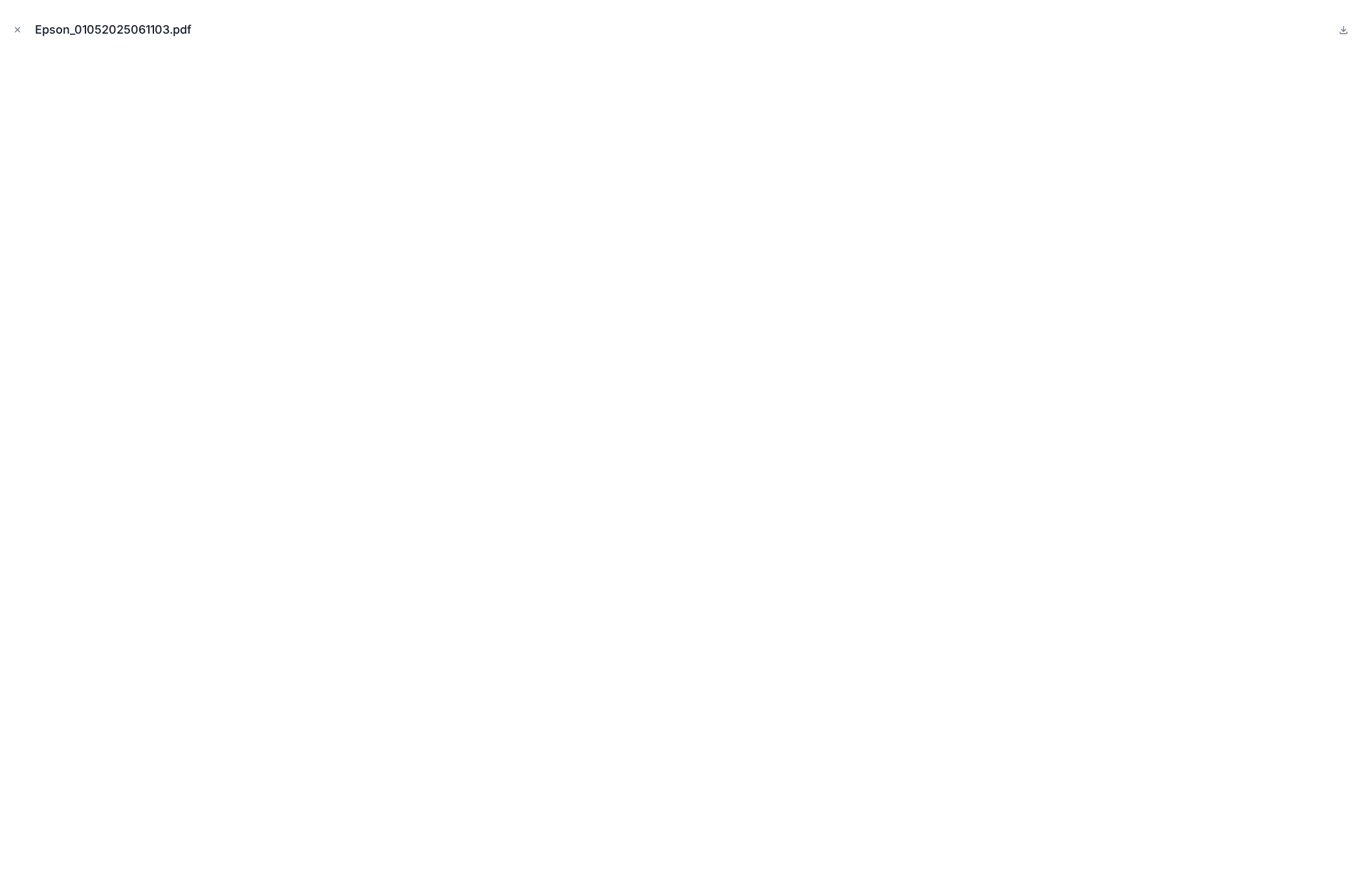
click at [19, 30] on icon "Close modal" at bounding box center [18, 29] width 9 height 9
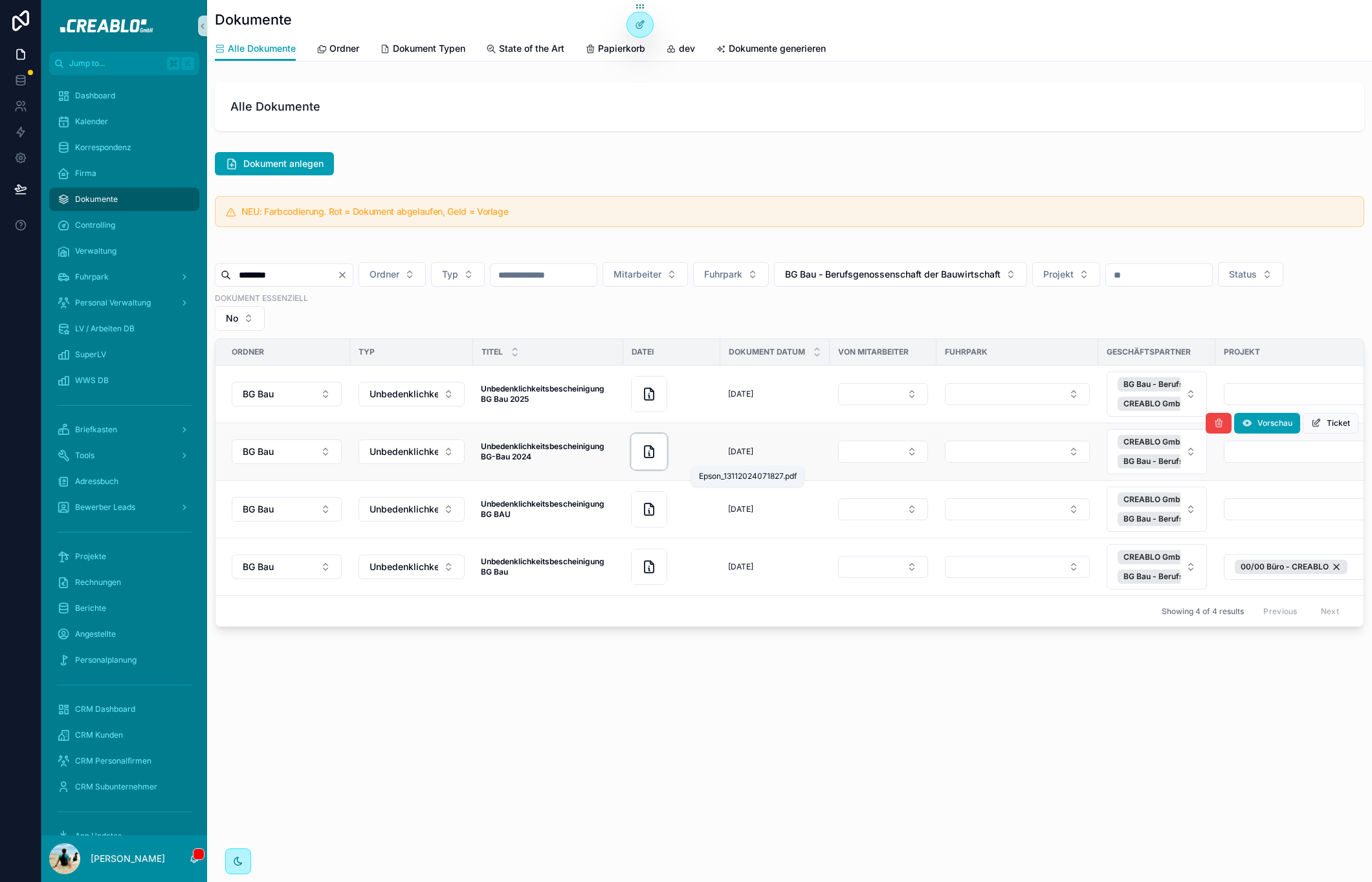
click at [653, 455] on icon "scrollable content" at bounding box center [649, 452] width 9 height 12
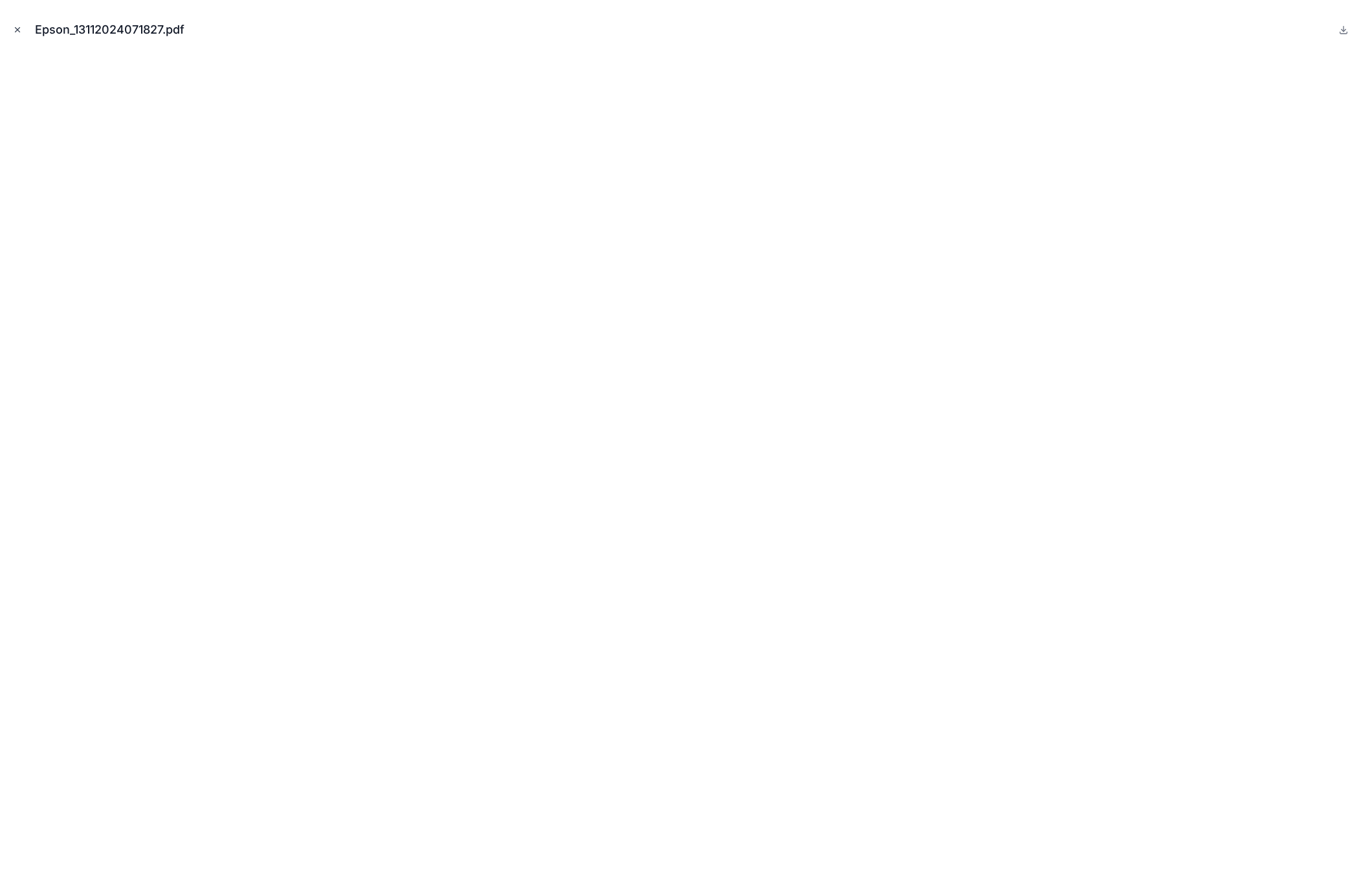
click at [13, 30] on icon "Close modal" at bounding box center [18, 29] width 9 height 9
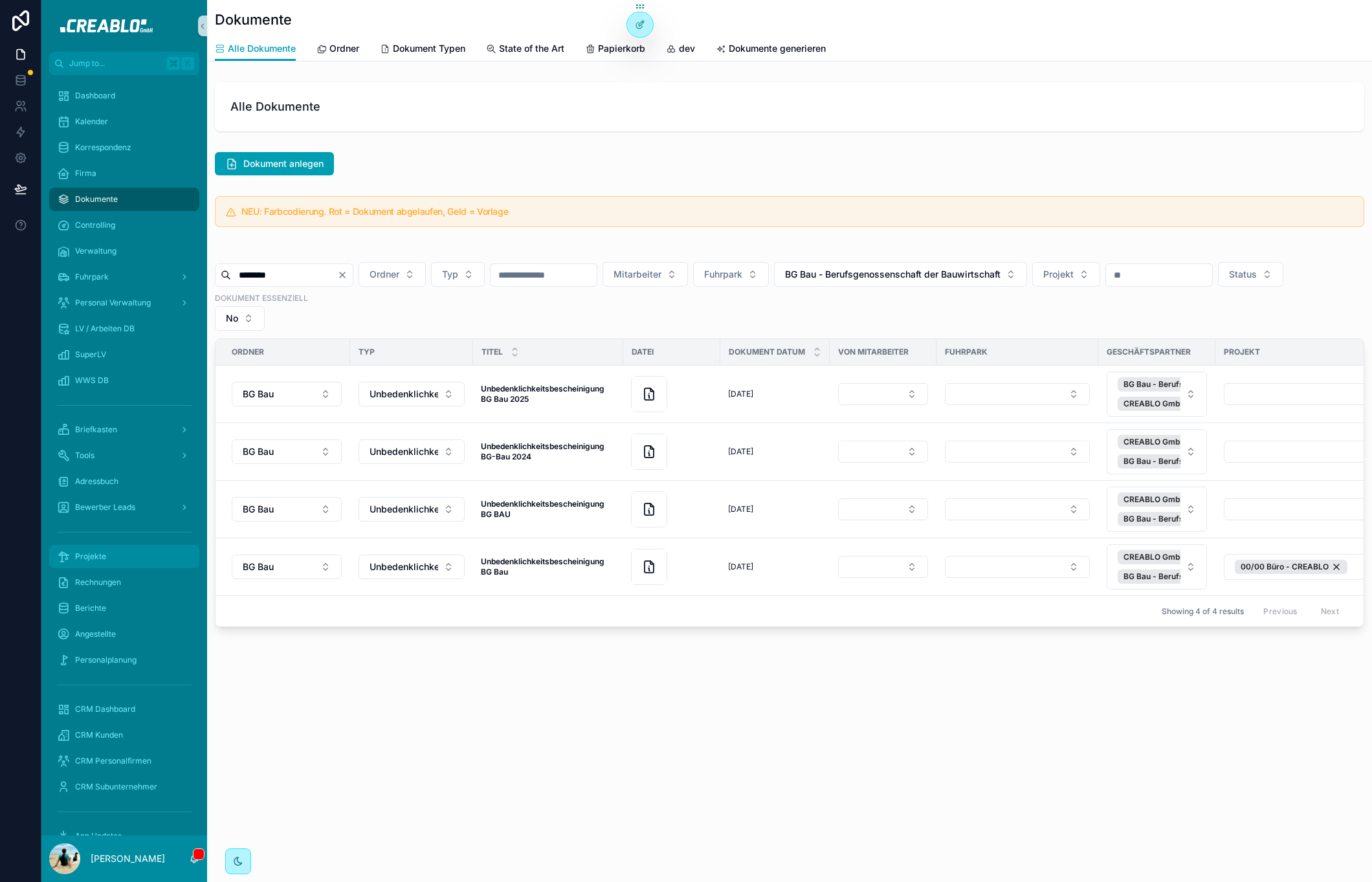
click at [121, 556] on div "Projekte" at bounding box center [125, 556] width 135 height 21
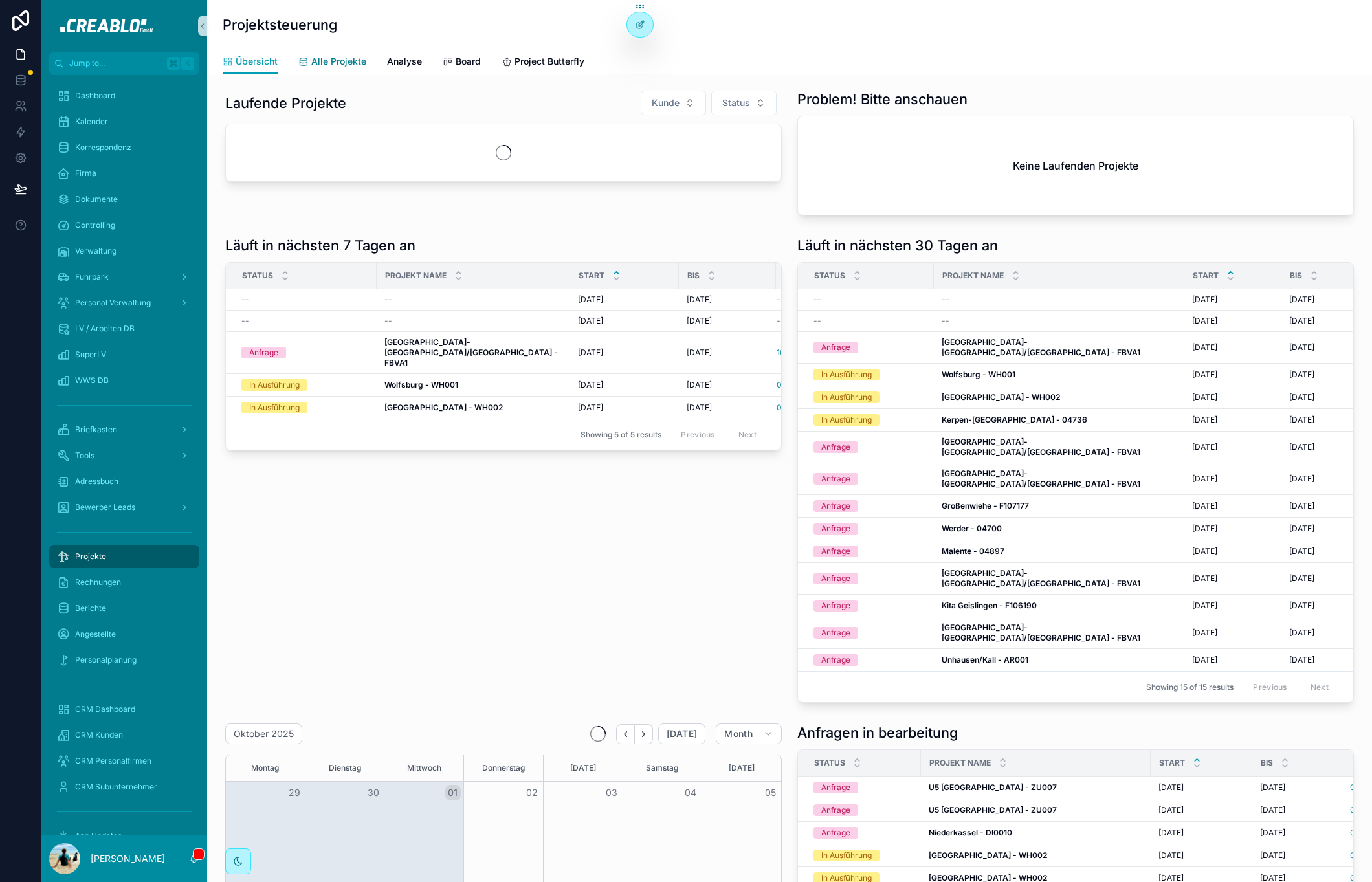
click at [356, 66] on span "Alle Projekte" at bounding box center [339, 62] width 55 height 13
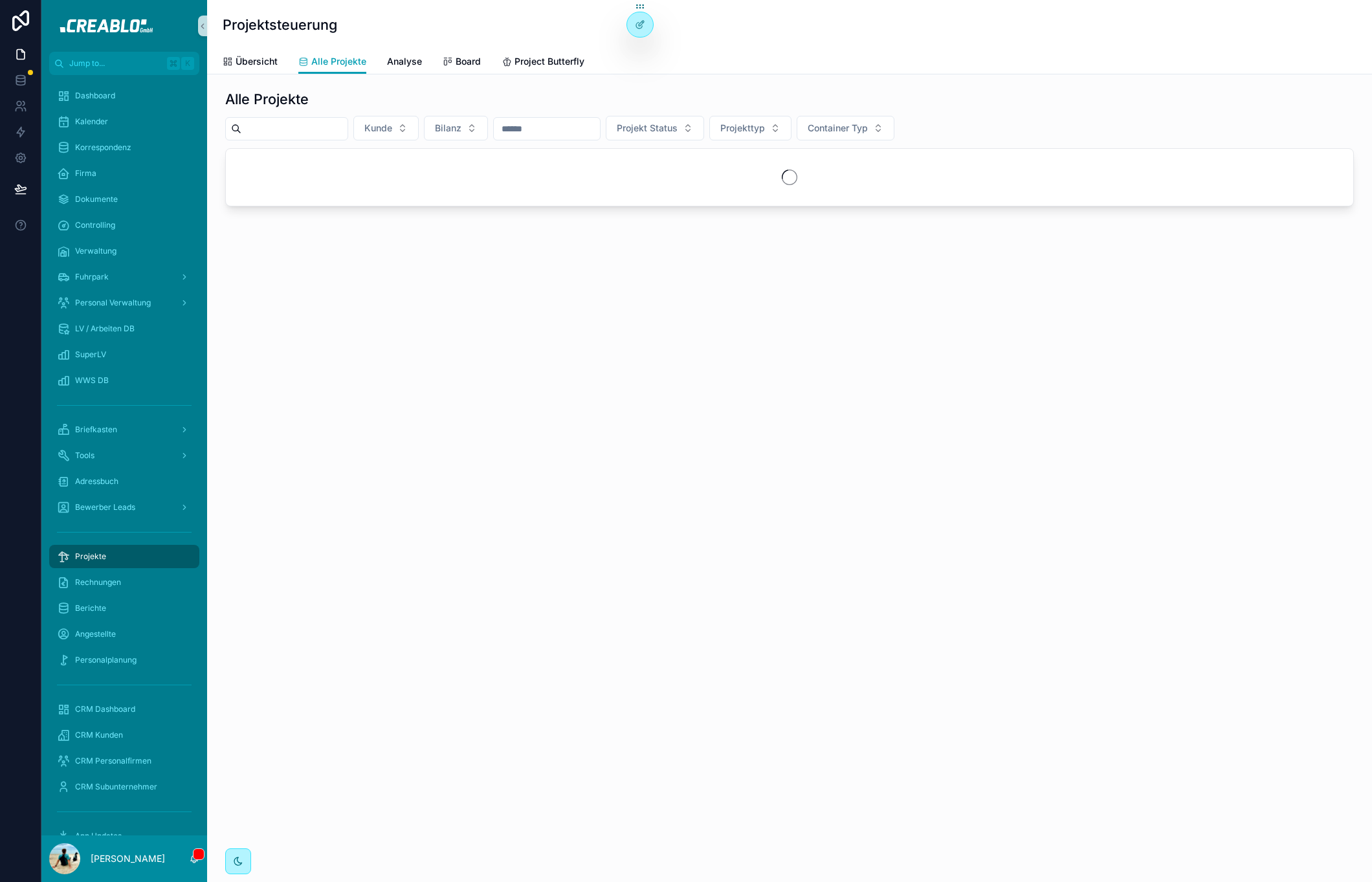
click at [325, 131] on input "scrollable content" at bounding box center [294, 128] width 106 height 18
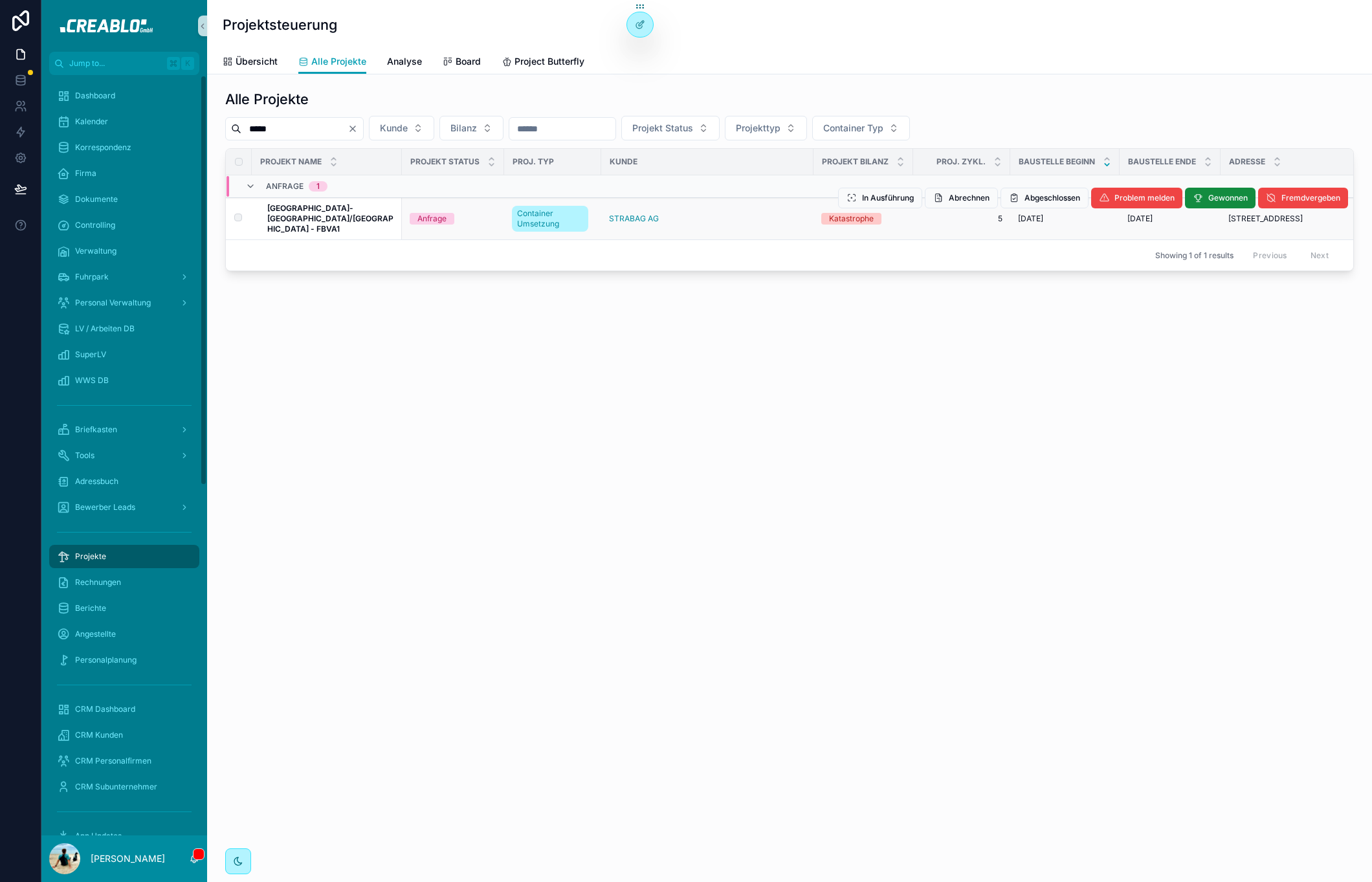
type input "*****"
click at [381, 205] on td "Neuenkirchen-Vörden/Walsrode - FBVA1 Neuenkirchen-Vörden/Walsrode - FBVA1" at bounding box center [326, 218] width 150 height 42
click at [375, 214] on strong "Neuenkirchen-Vörden/Walsrode - FBVA1" at bounding box center [330, 218] width 126 height 30
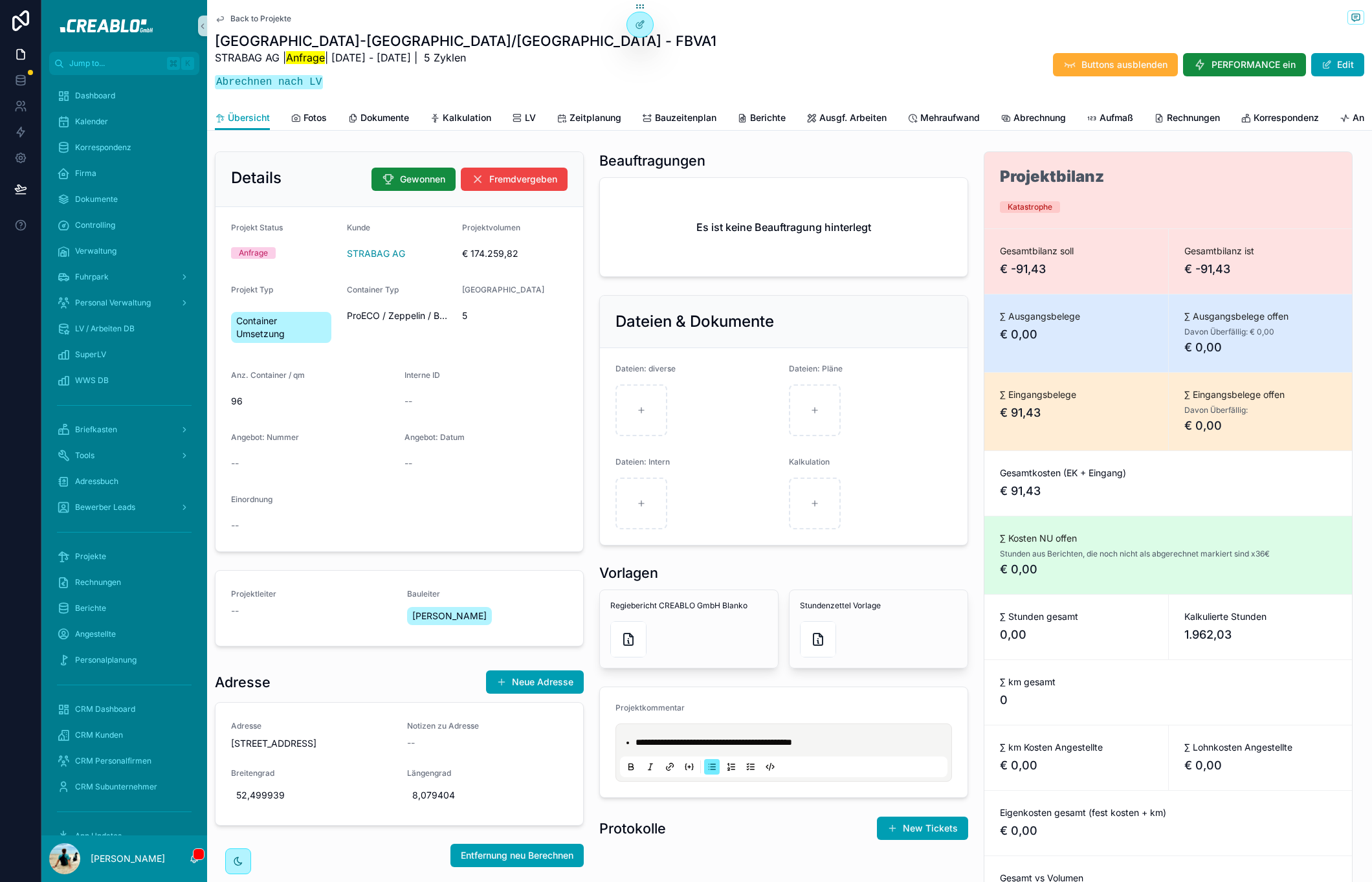
drag, startPoint x: 917, startPoint y: 751, endPoint x: 910, endPoint y: 758, distance: 9.9
click at [910, 749] on li "**********" at bounding box center [793, 742] width 315 height 13
click at [870, 749] on li "**********" at bounding box center [793, 742] width 315 height 13
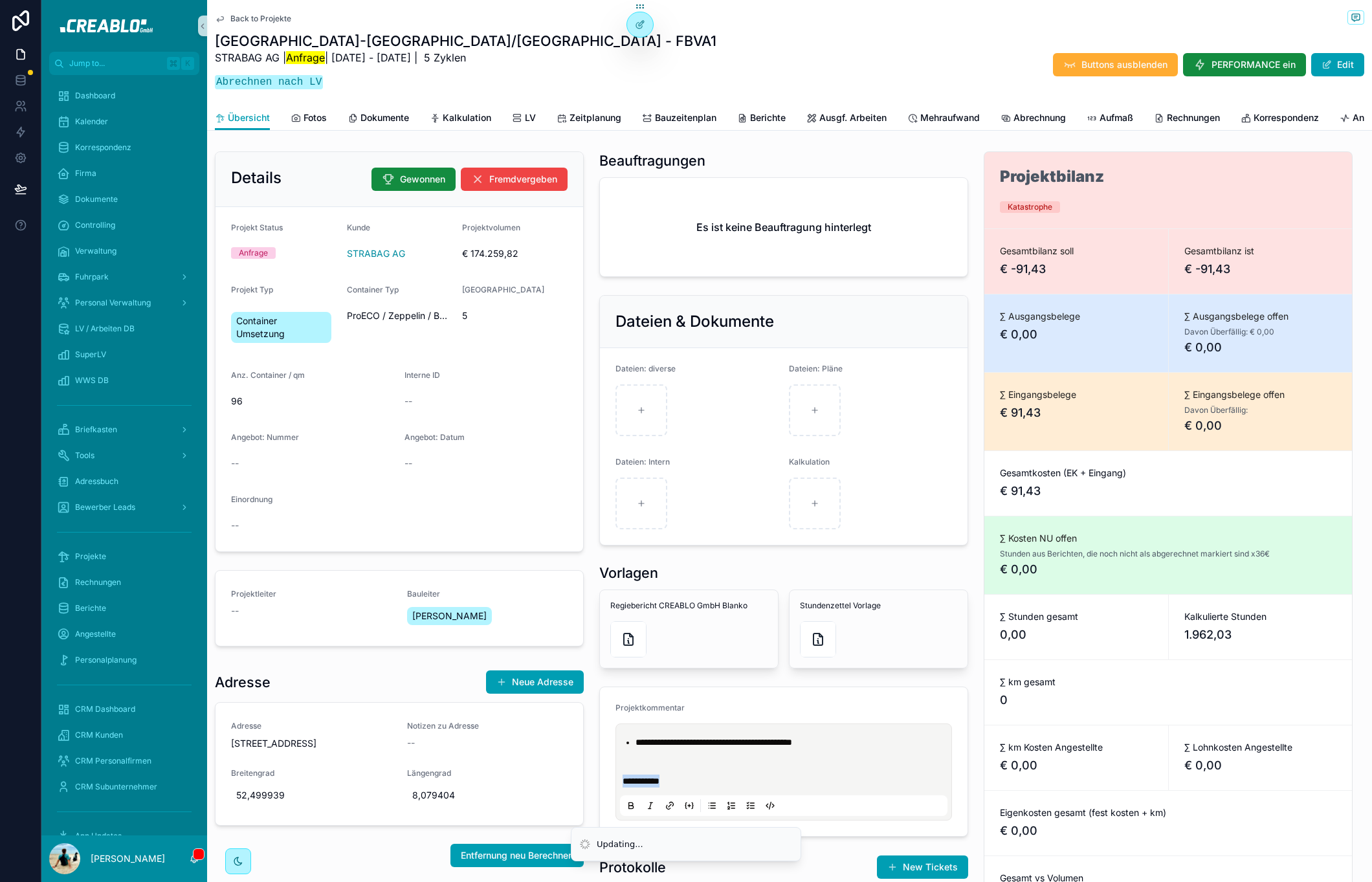
drag, startPoint x: 692, startPoint y: 793, endPoint x: 611, endPoint y: 790, distance: 81.1
click at [615, 790] on div "**********" at bounding box center [783, 772] width 337 height 97
click at [686, 826] on li "Updating..." at bounding box center [686, 844] width 230 height 35
click at [680, 787] on p "**********" at bounding box center [786, 781] width 328 height 13
drag, startPoint x: 755, startPoint y: 795, endPoint x: 581, endPoint y: 796, distance: 174.0
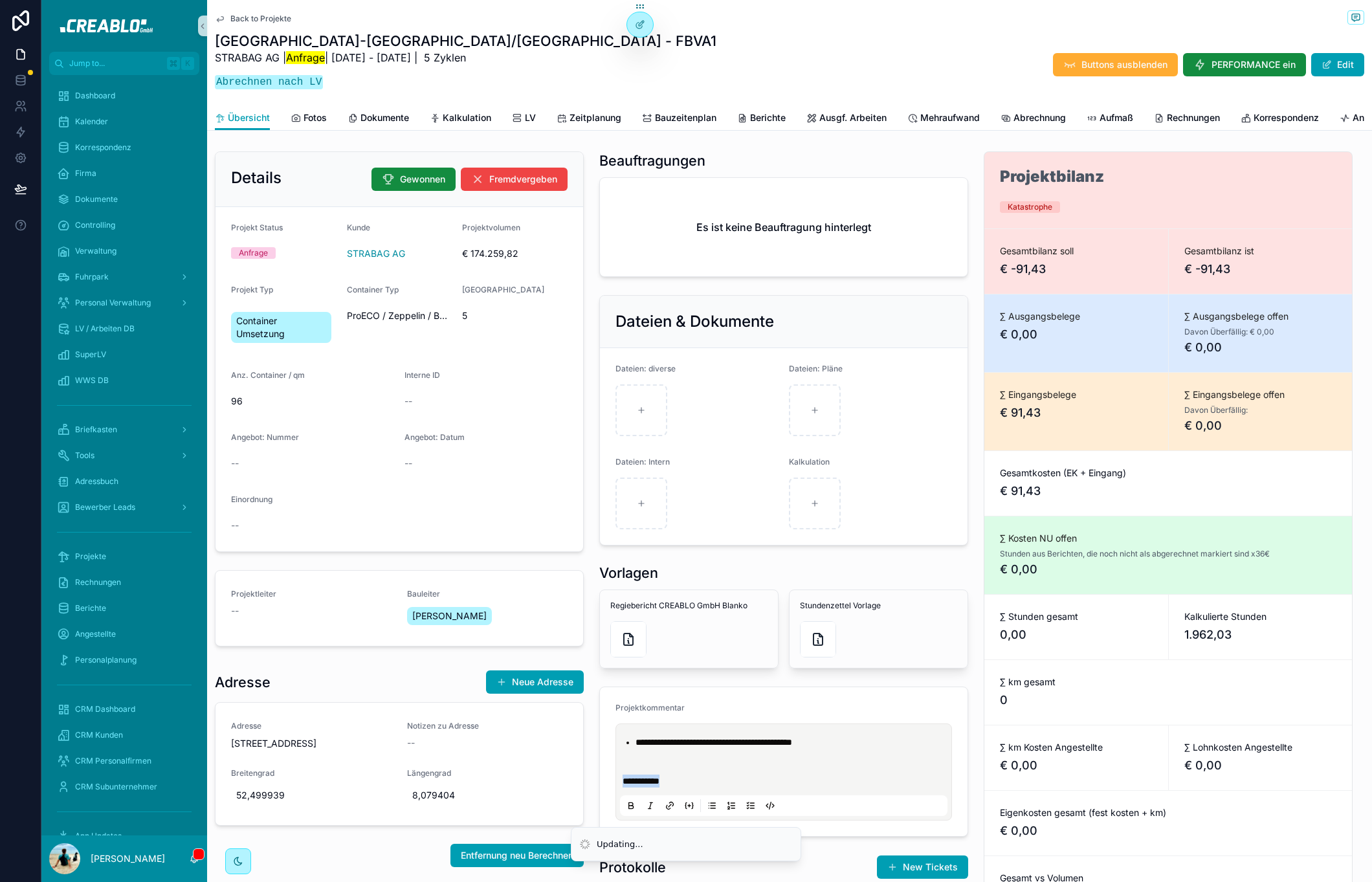
click at [560, 791] on div "**********" at bounding box center [789, 760] width 1165 height 1227
click at [683, 816] on div "Updating... Updating... Jump to... K Dashboard Kalender Korrespondenz Firma Dok…" at bounding box center [686, 441] width 1372 height 882
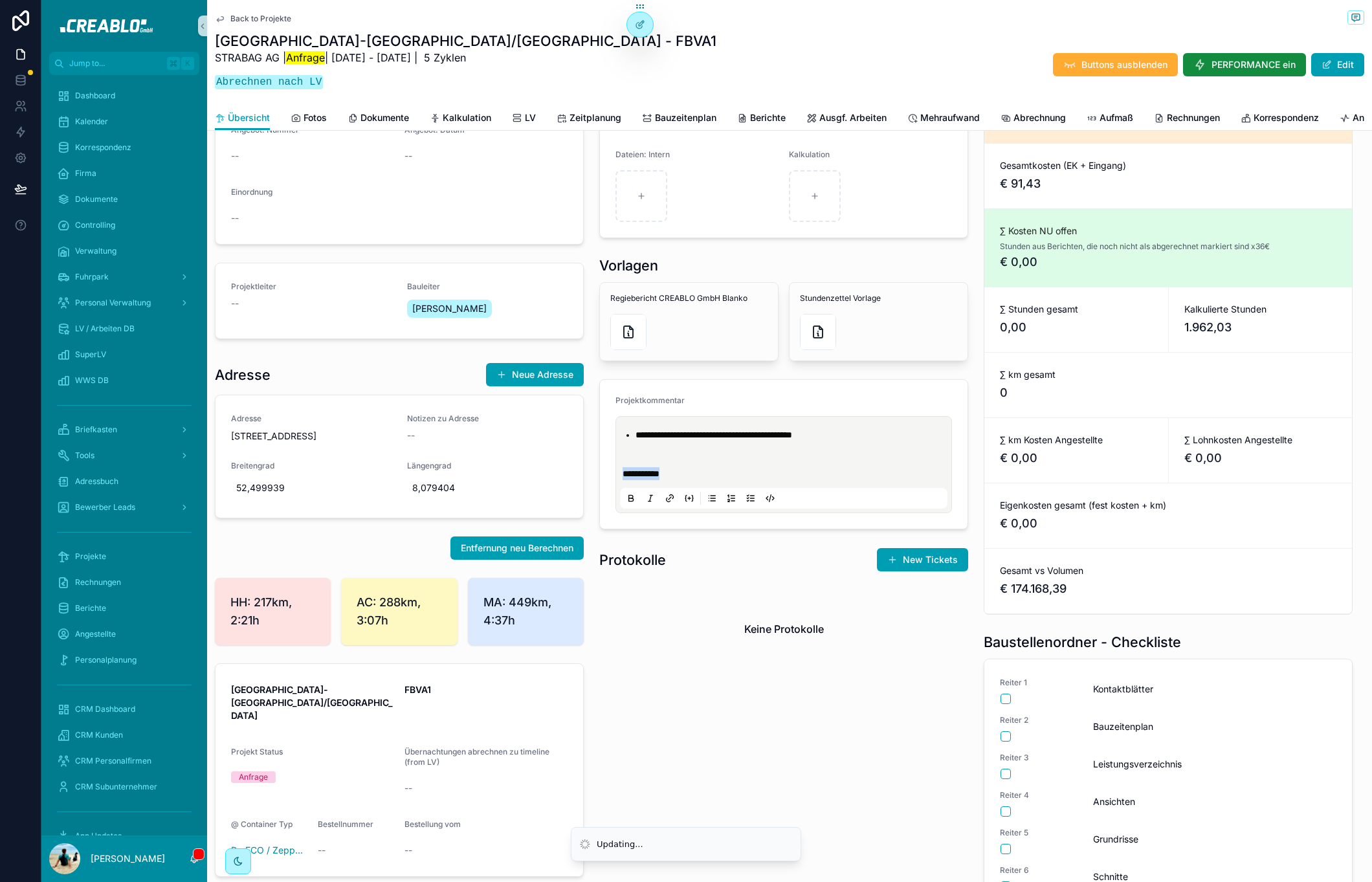
click at [686, 501] on icon "scrollable content" at bounding box center [686, 498] width 1 height 6
click at [253, 594] on div "Details Gewonnen Fremdvergeben Projekt Status Anfrage Kunde STRABAG AG Projektv…" at bounding box center [399, 360] width 384 height 1043
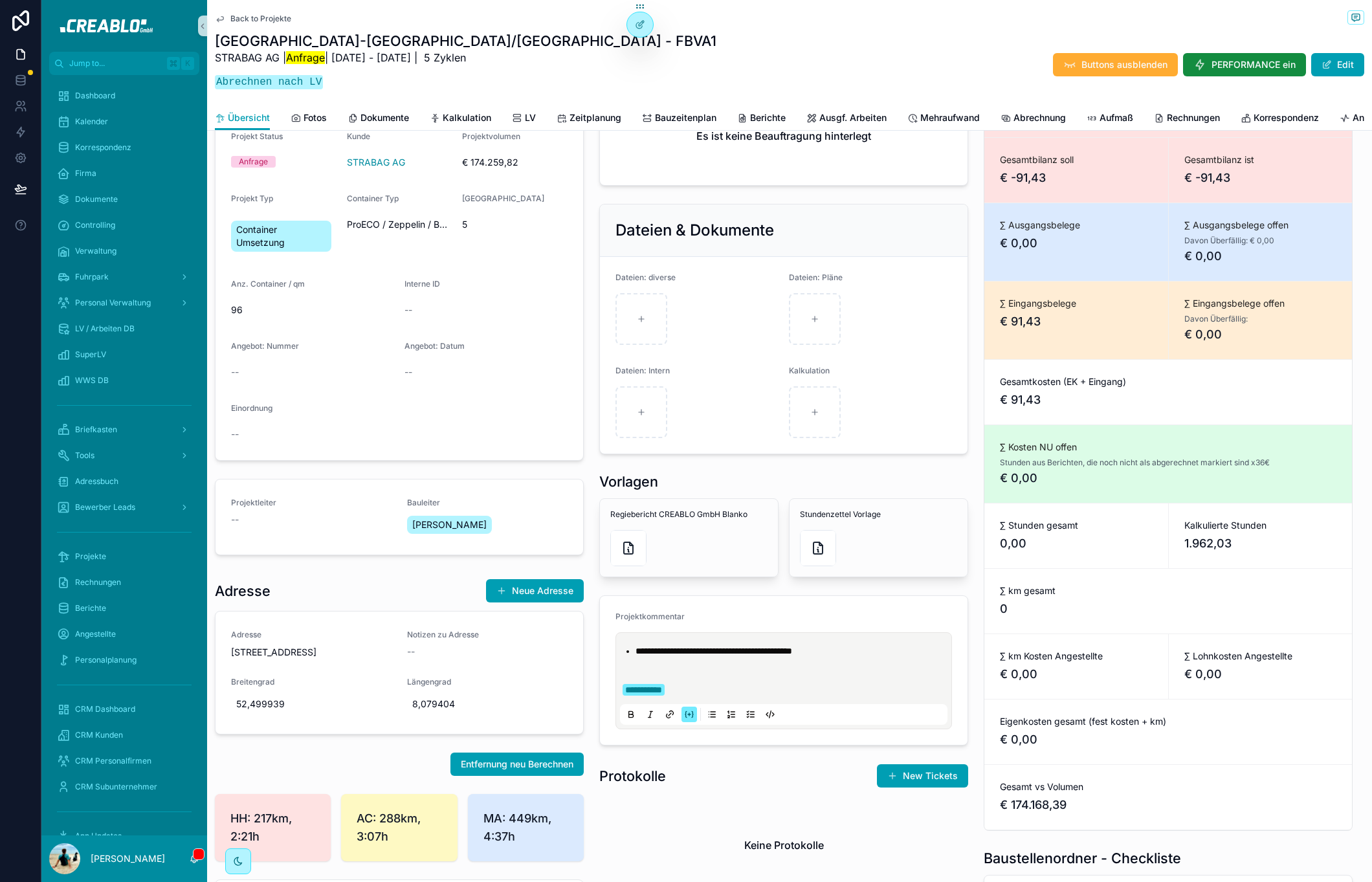
scroll to position [0, 0]
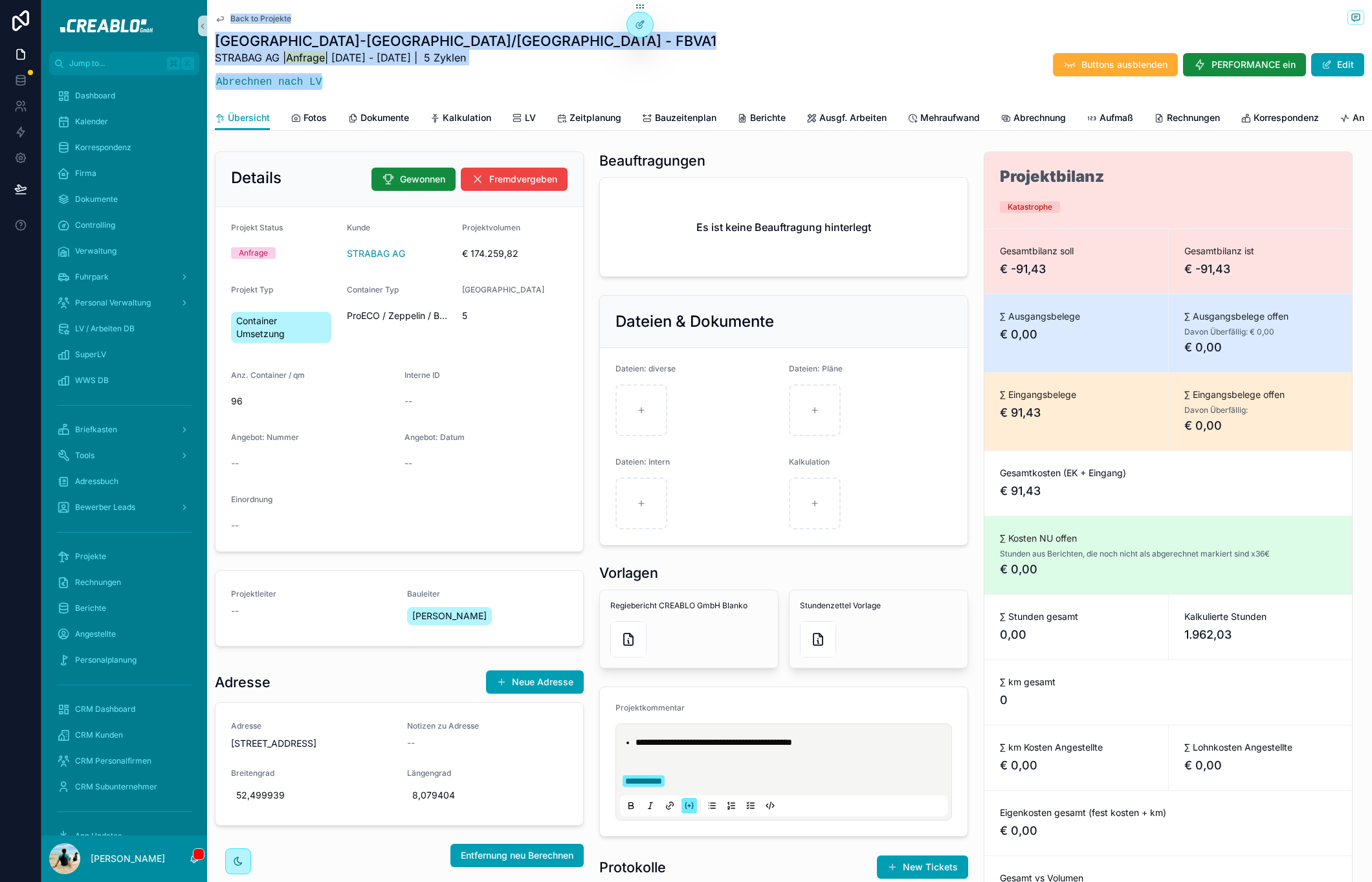
drag, startPoint x: 213, startPoint y: 7, endPoint x: 361, endPoint y: 80, distance: 165.0
click at [361, 80] on div "Back to Projekte Neuenkirchen-Vörden/Walsrode - FBVA1 STRABAG AG | Anfrage | 6.…" at bounding box center [789, 65] width 1165 height 131
drag, startPoint x: 360, startPoint y: 81, endPoint x: 351, endPoint y: 85, distance: 9.8
click at [359, 81] on p "Abrechnen nach LV" at bounding box center [466, 81] width 502 height 17
drag, startPoint x: 338, startPoint y: 80, endPoint x: 210, endPoint y: 18, distance: 142.2
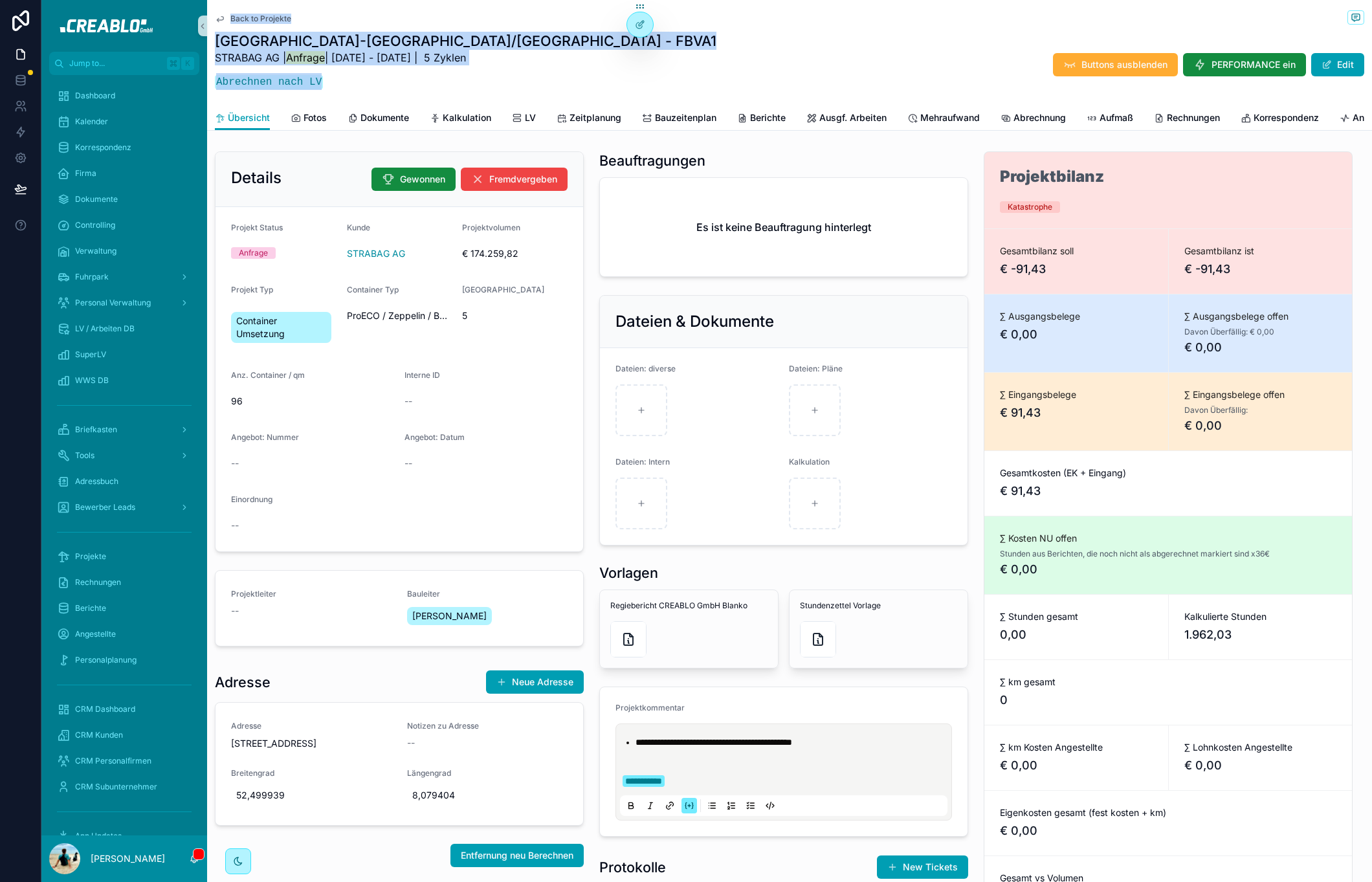
click at [210, 18] on div "Back to Projekte Neuenkirchen-Vörden/Walsrode - FBVA1 STRABAG AG | Anfrage | 6.…" at bounding box center [789, 65] width 1165 height 131
click at [400, 66] on div "STRABAG AG | Anfrage | 6.10.2025 - 24.10.2025 | 5 Zyklen Abrechnen nach LV" at bounding box center [466, 73] width 502 height 48
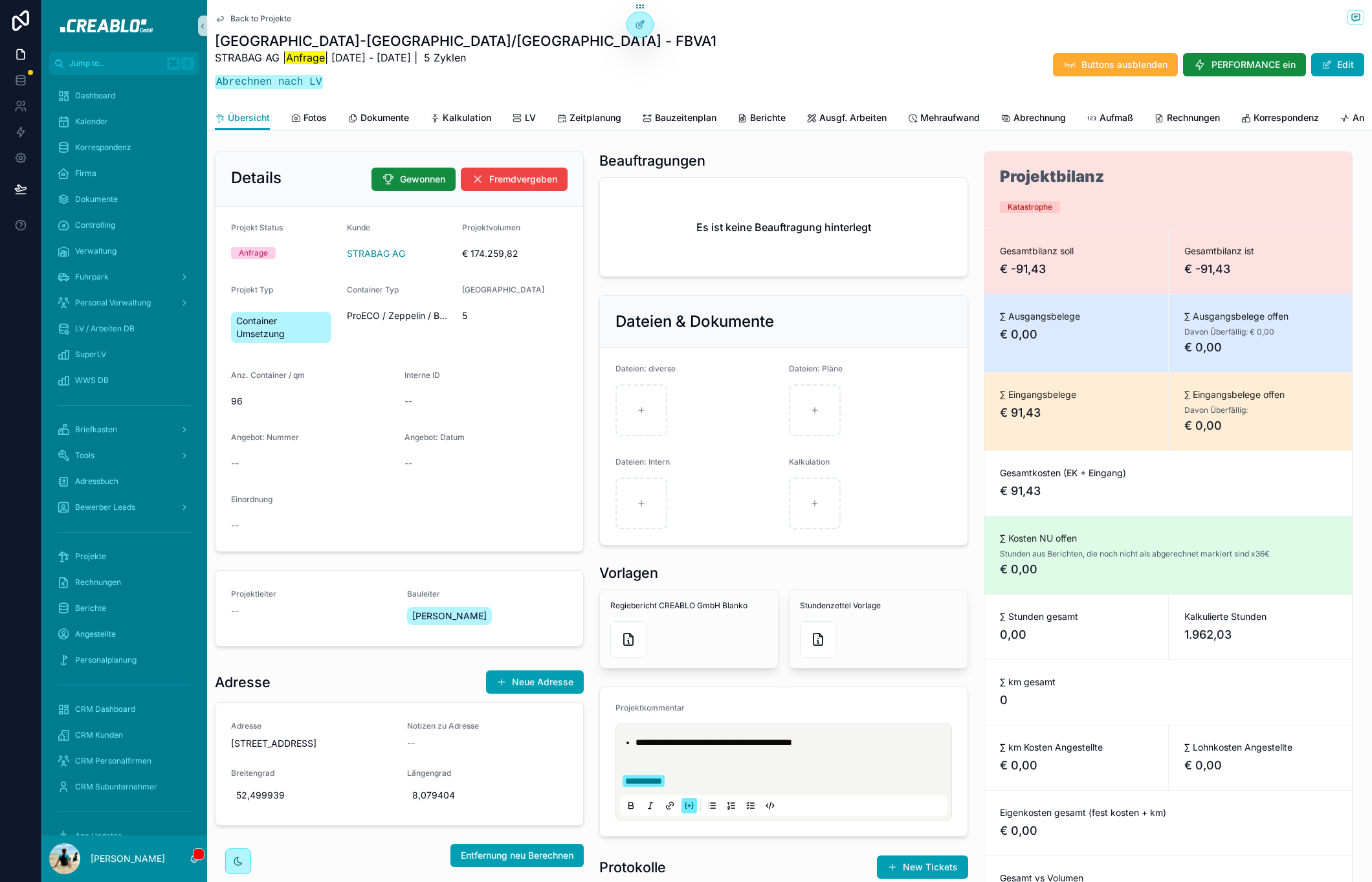
click at [768, 774] on p "scrollable content" at bounding box center [786, 768] width 328 height 13
click at [765, 787] on p "**********" at bounding box center [786, 781] width 328 height 13
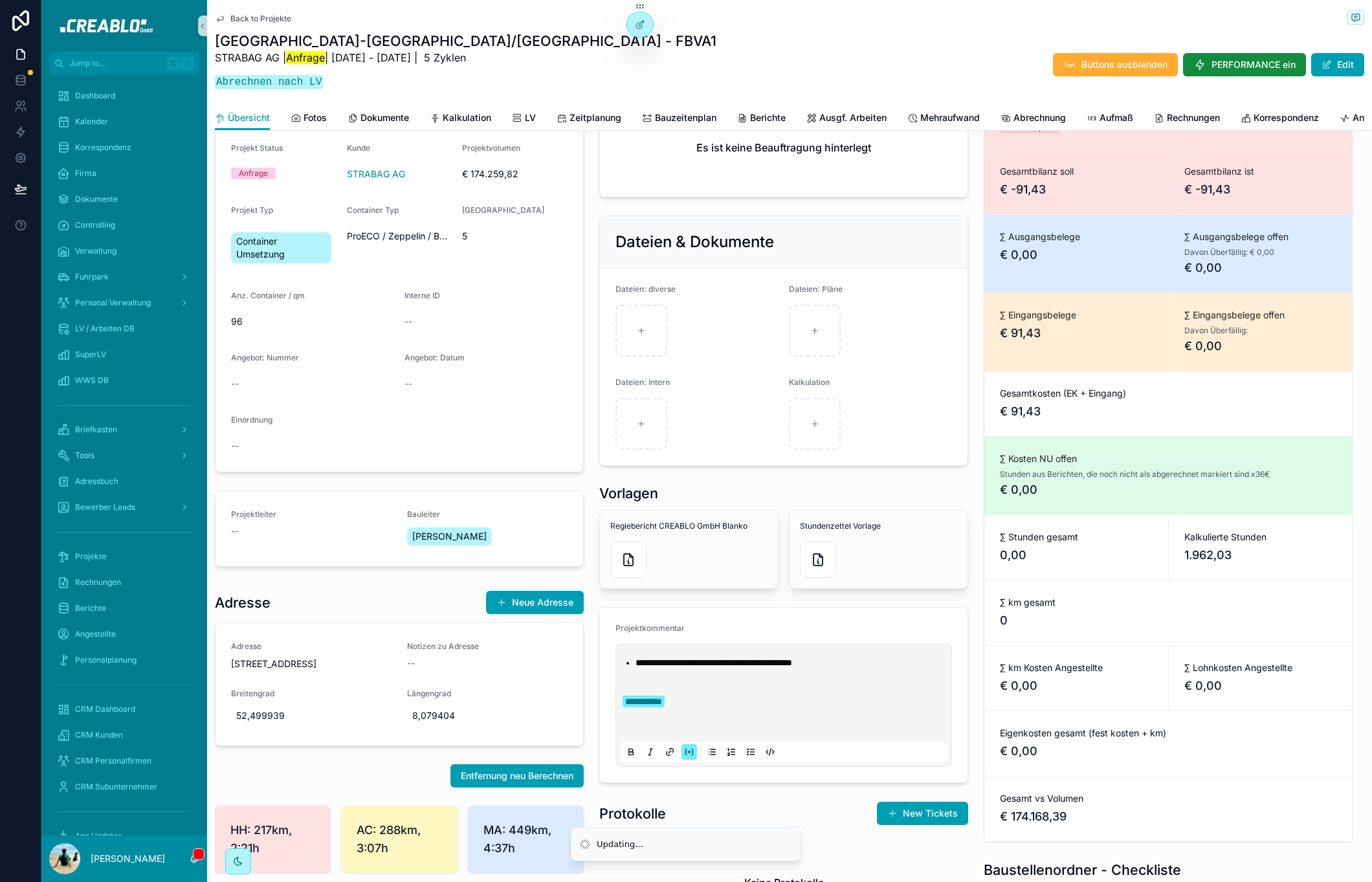
scroll to position [284, 0]
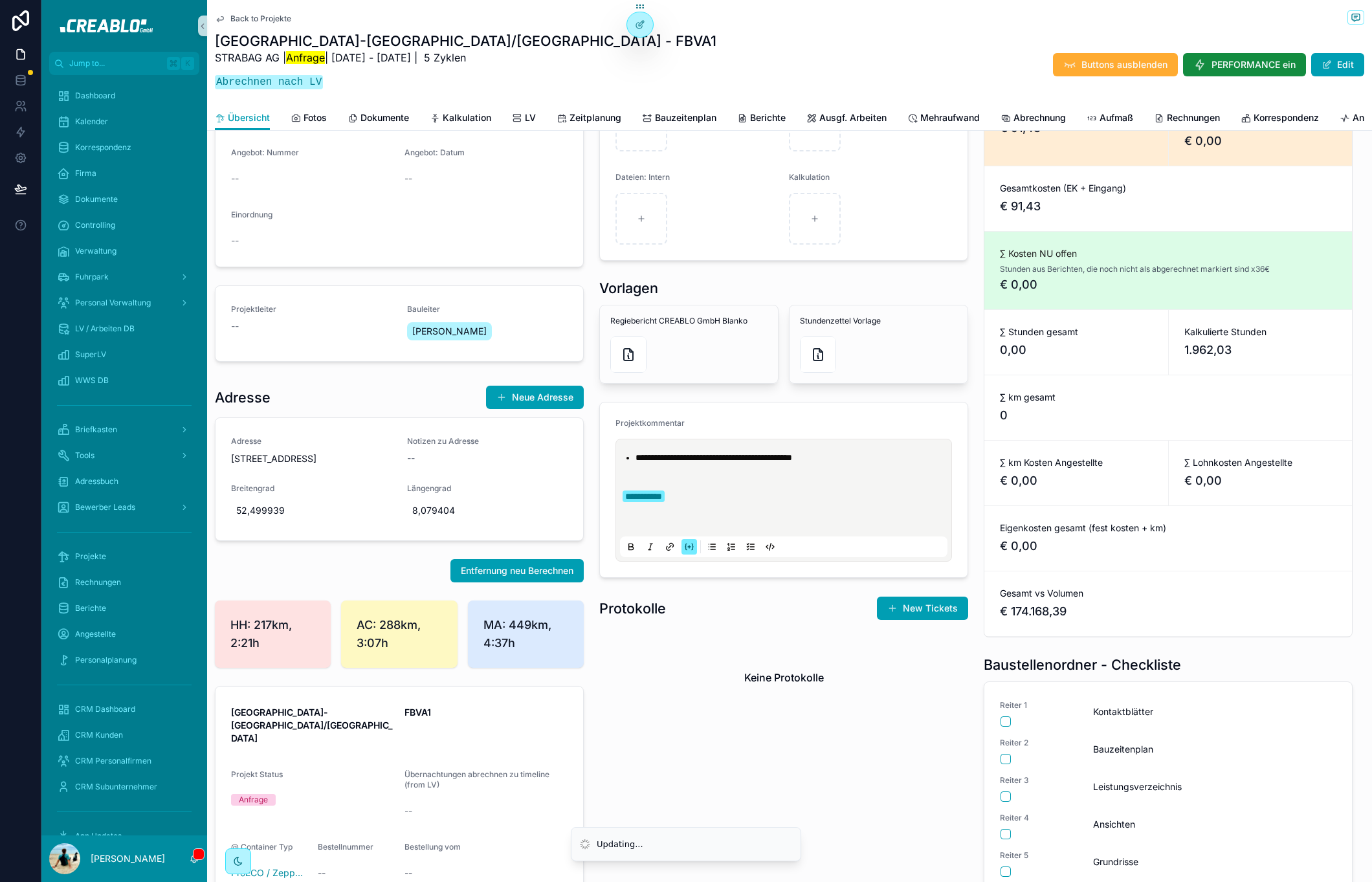
click at [684, 552] on icon "scrollable content" at bounding box center [689, 547] width 10 height 10
click at [758, 529] on li "**********" at bounding box center [793, 522] width 315 height 13
click at [1050, 674] on h1 "Baustellenordner - Checkliste" at bounding box center [1082, 664] width 197 height 18
click at [1053, 674] on h1 "Baustellenordner - Checkliste" at bounding box center [1082, 664] width 197 height 18
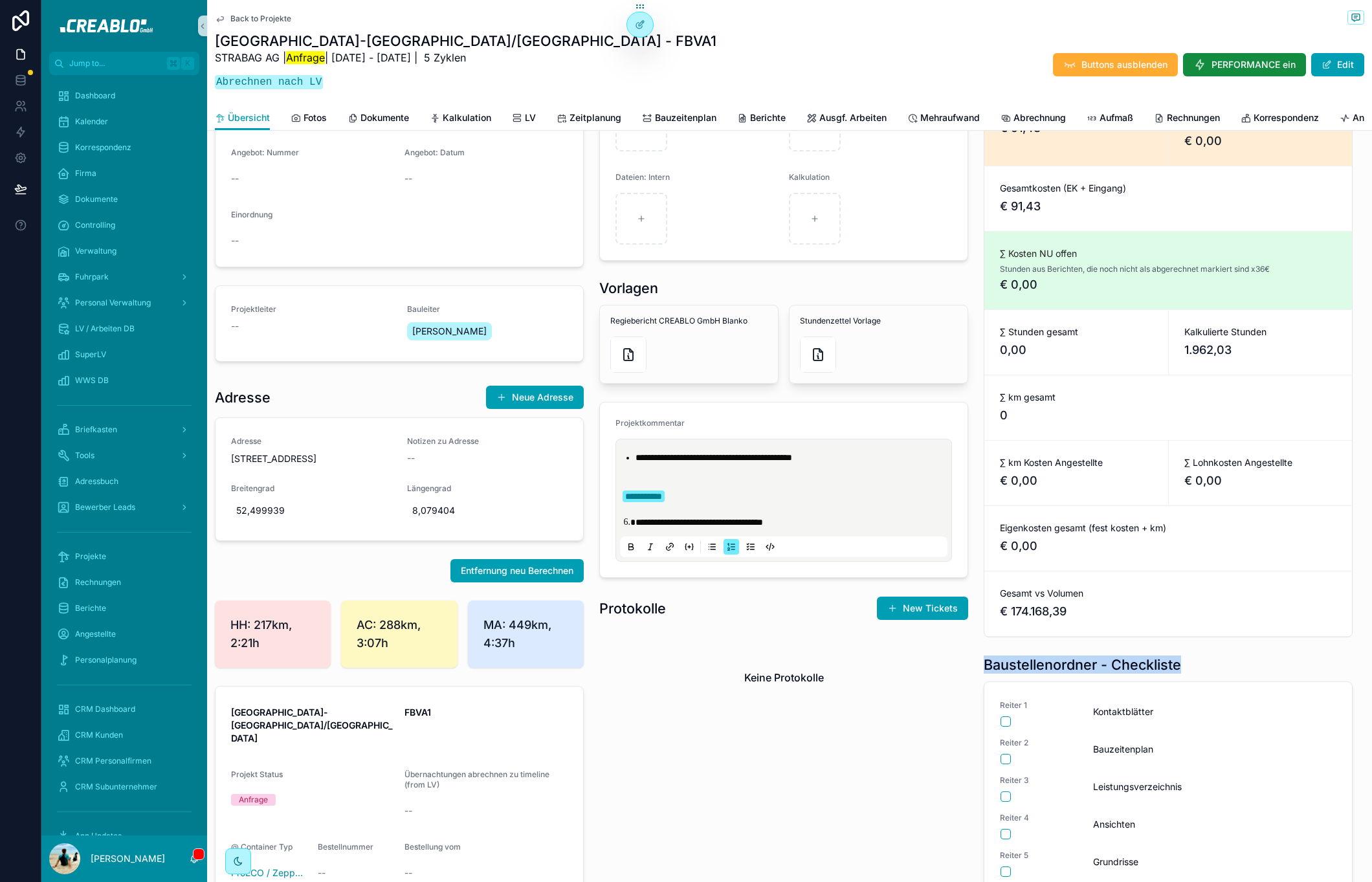
click at [1053, 674] on h1 "Baustellenordner - Checkliste" at bounding box center [1082, 664] width 197 height 18
click at [1094, 674] on h1 "Baustellenordner - Checkliste" at bounding box center [1082, 664] width 197 height 18
